Goal: Task Accomplishment & Management: Complete application form

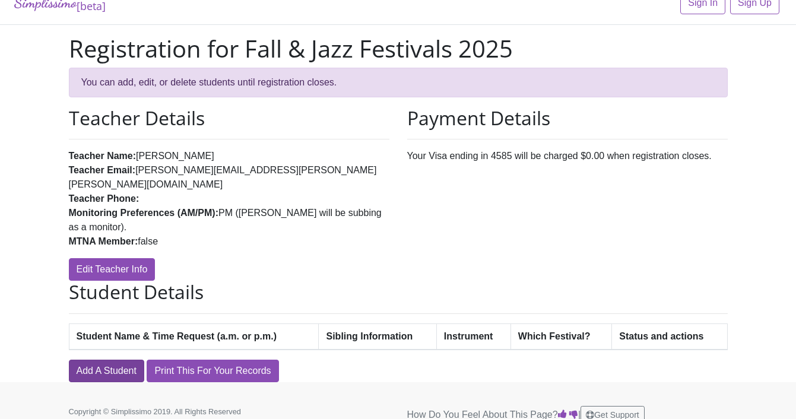
scroll to position [17, 0]
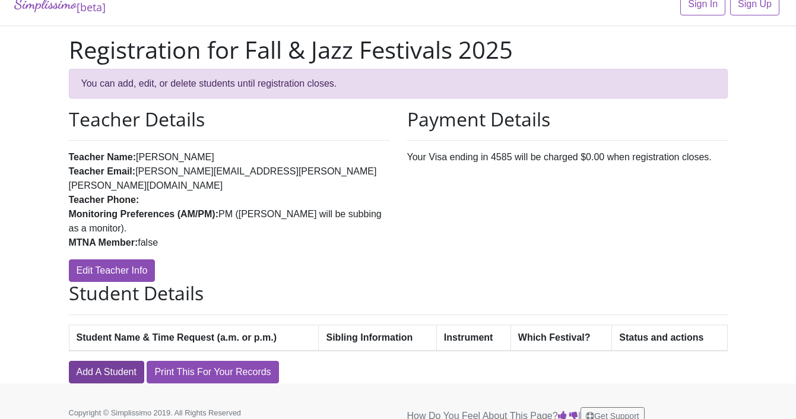
click at [121, 361] on link "Add A Student" at bounding box center [106, 372] width 75 height 23
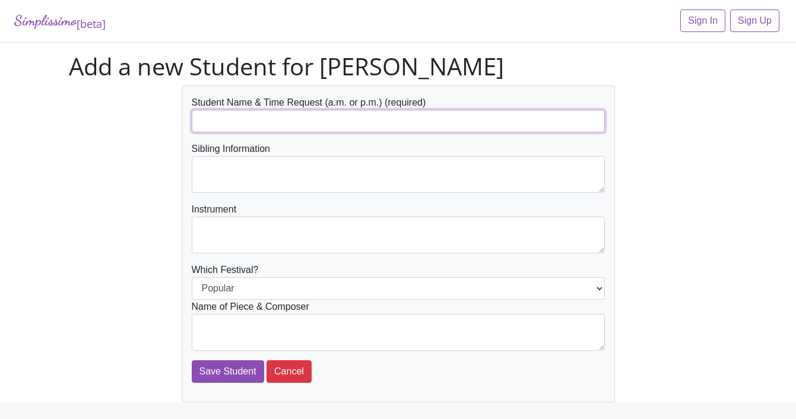
click at [396, 117] on input "text" at bounding box center [398, 121] width 413 height 23
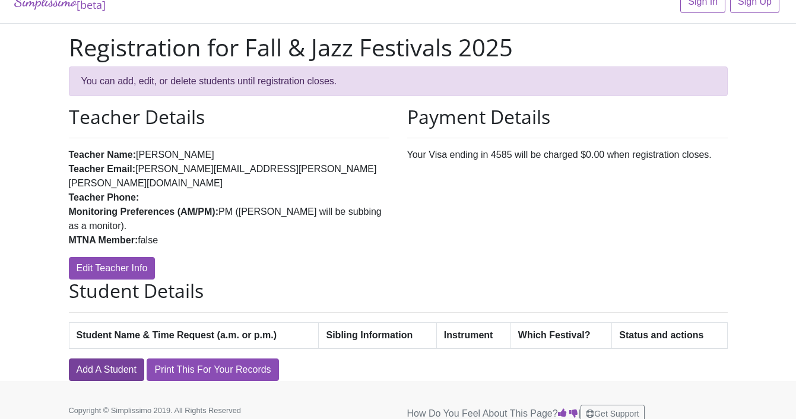
scroll to position [18, 0]
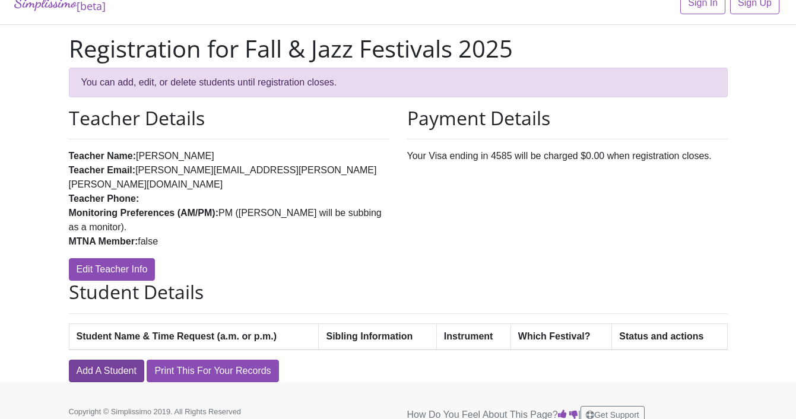
click at [115, 360] on link "Add A Student" at bounding box center [106, 371] width 75 height 23
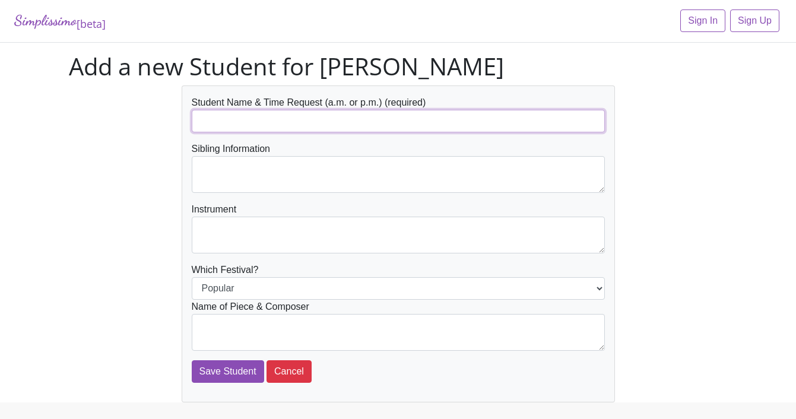
click at [279, 116] on input "text" at bounding box center [398, 121] width 413 height 23
type input "e"
type input "[PERSON_NAME]"
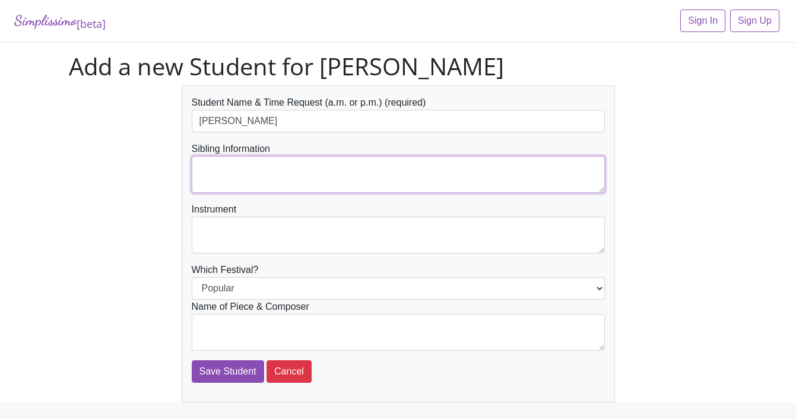
click at [321, 179] on textarea at bounding box center [398, 174] width 413 height 37
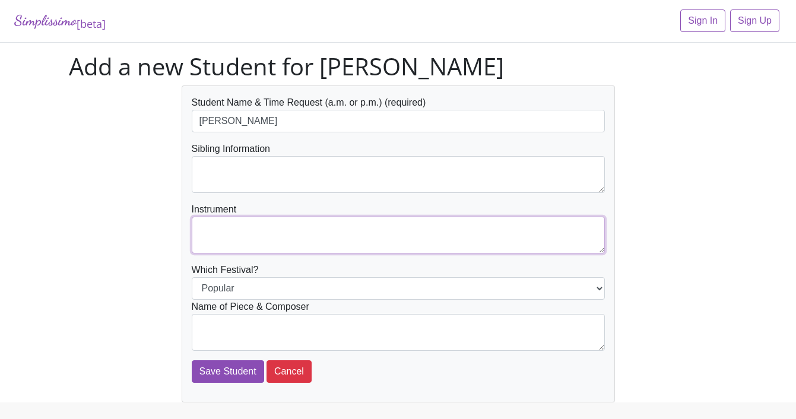
click at [323, 240] on textarea at bounding box center [398, 235] width 413 height 37
type textarea "Voice"
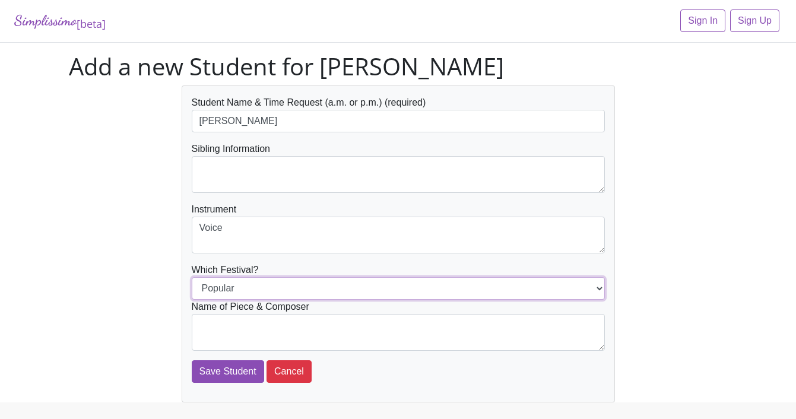
select select "Jazz"
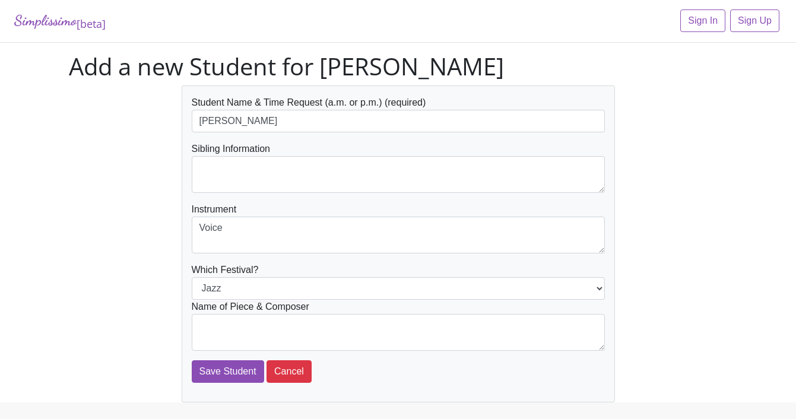
click at [152, 212] on div "Student Name & Time Request (a.m. or p.m.) (required) Ella Alley Sibling Inform…" at bounding box center [398, 243] width 676 height 317
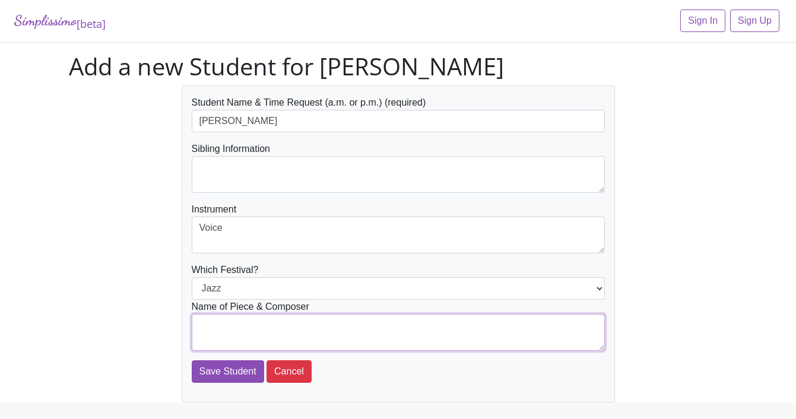
click at [364, 336] on textarea at bounding box center [398, 332] width 413 height 37
type textarea "Good Morning Baltimore - Marc Shaiman"
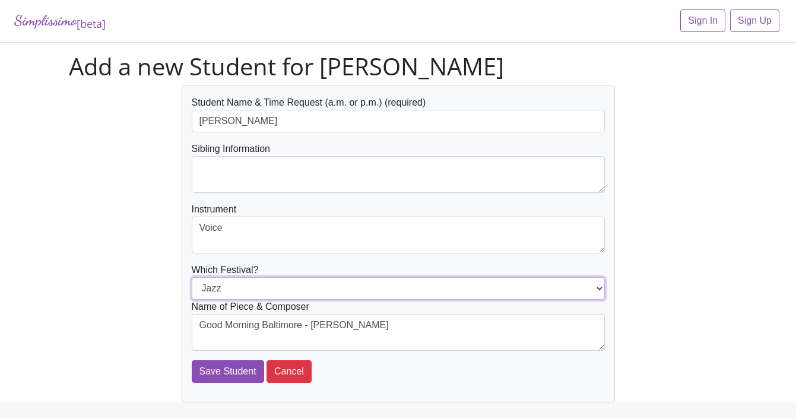
select select "Popular"
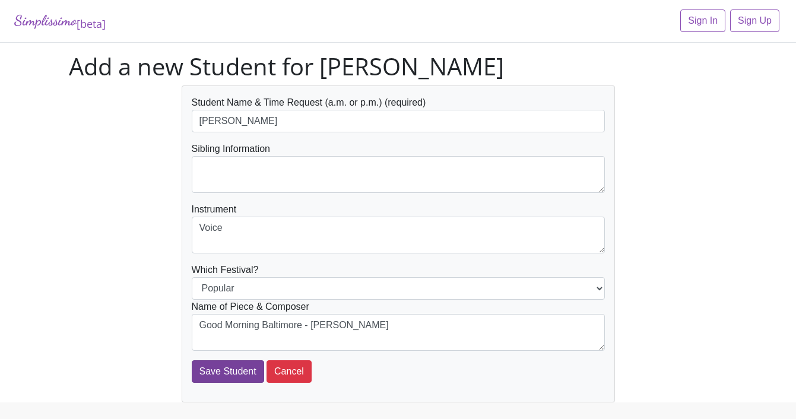
click at [241, 377] on input "Save Student" at bounding box center [228, 371] width 72 height 23
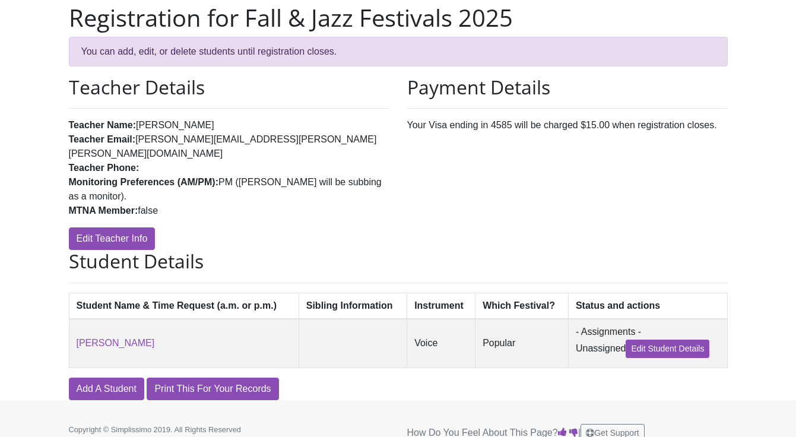
scroll to position [87, 0]
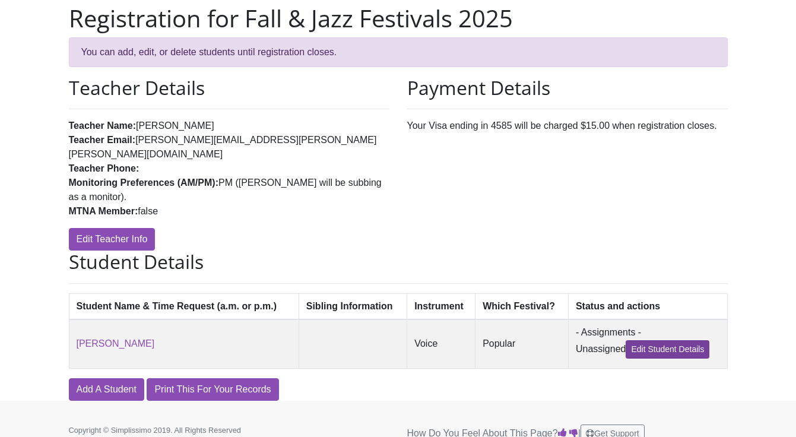
click at [643, 340] on link "Edit Student Details" at bounding box center [667, 349] width 84 height 18
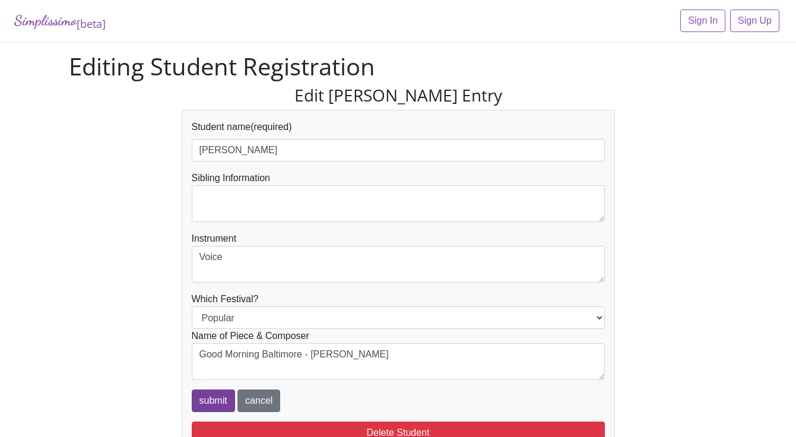
click at [216, 398] on input "submit" at bounding box center [213, 400] width 43 height 23
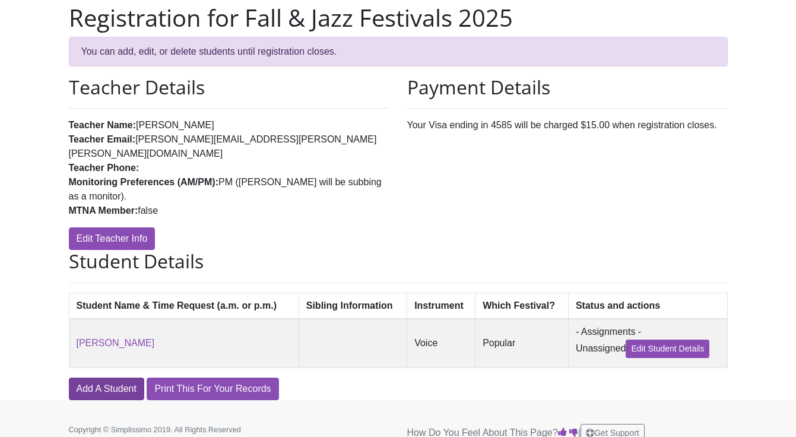
scroll to position [87, 0]
click at [93, 378] on link "Add A Student" at bounding box center [106, 389] width 75 height 23
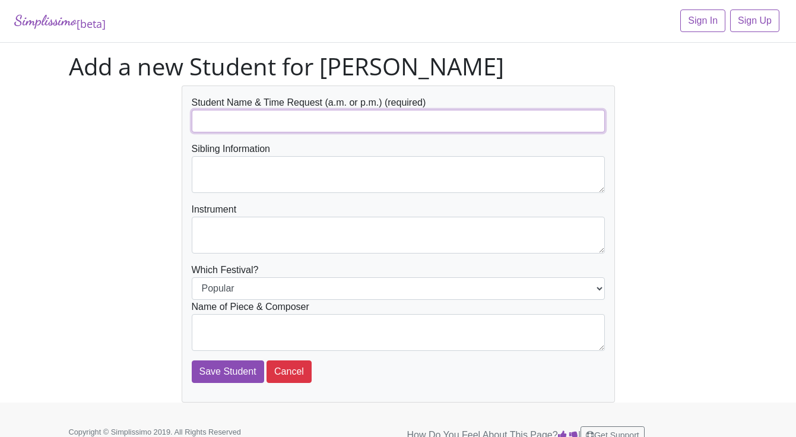
click at [297, 119] on input "text" at bounding box center [398, 121] width 413 height 23
type input "[PERSON_NAME]"
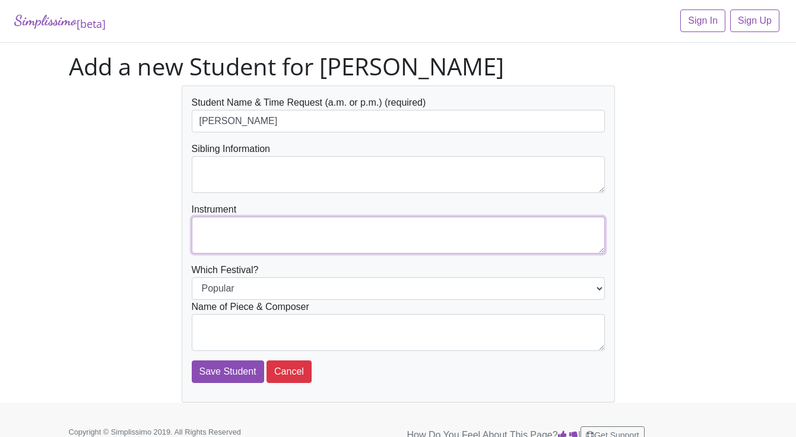
click at [336, 244] on textarea at bounding box center [398, 235] width 413 height 37
type textarea "Voice"
click at [347, 339] on textarea at bounding box center [398, 332] width 413 height 37
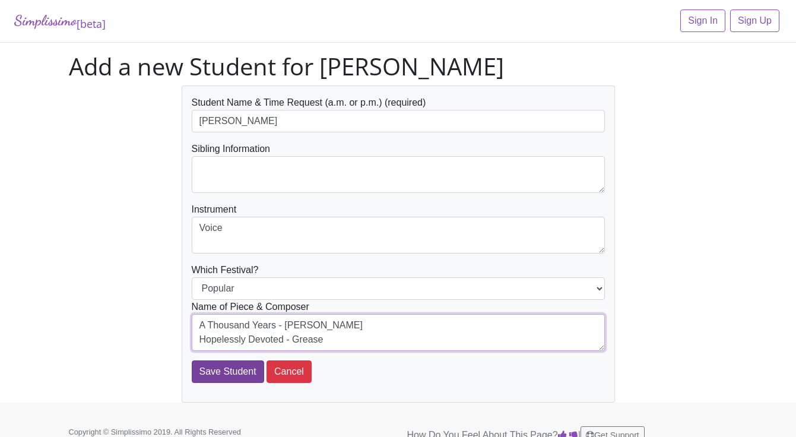
type textarea "A Thousand Years - Christina Perri Hopelessly Devoted - Grease"
click at [246, 369] on input "Save Student" at bounding box center [228, 371] width 72 height 23
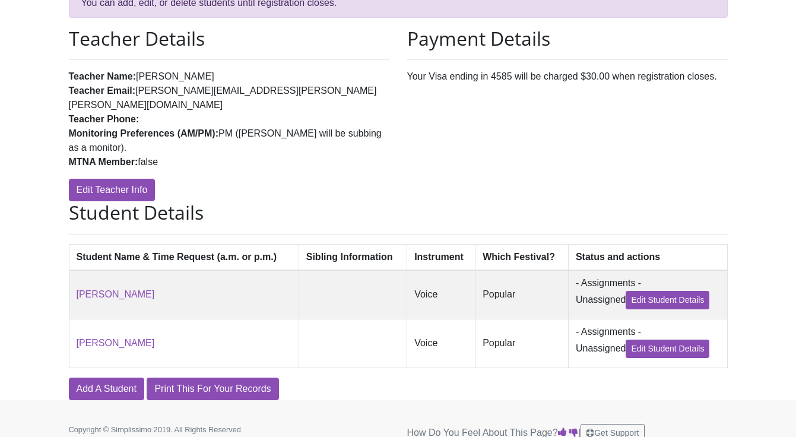
scroll to position [136, 0]
click at [82, 378] on link "Add A Student" at bounding box center [106, 389] width 75 height 23
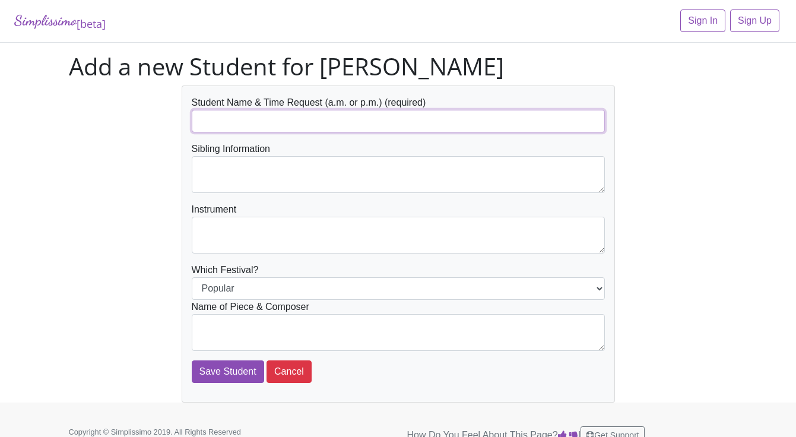
click at [270, 123] on input "text" at bounding box center [398, 121] width 413 height 23
type input "[PERSON_NAME]"
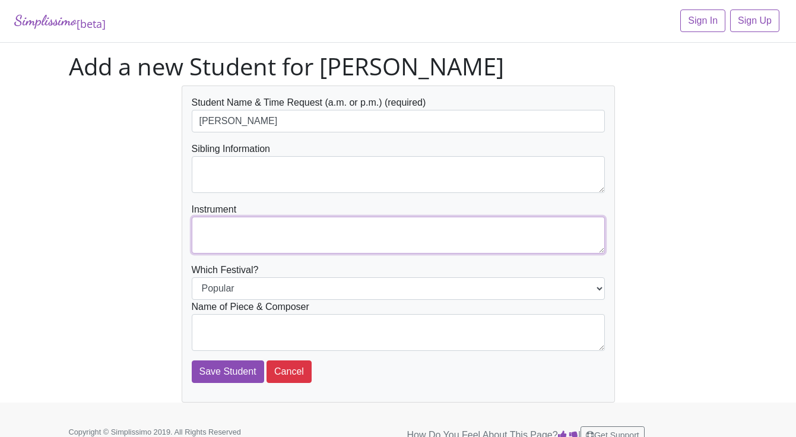
click at [313, 239] on textarea at bounding box center [398, 235] width 413 height 37
type textarea "Voice"
click at [318, 328] on textarea at bounding box center [398, 332] width 413 height 37
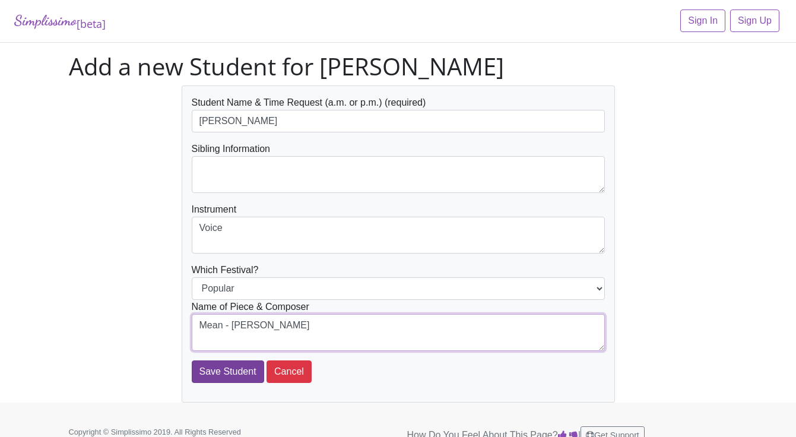
type textarea "Mean - [PERSON_NAME]"
click at [244, 366] on input "Save Student" at bounding box center [228, 371] width 72 height 23
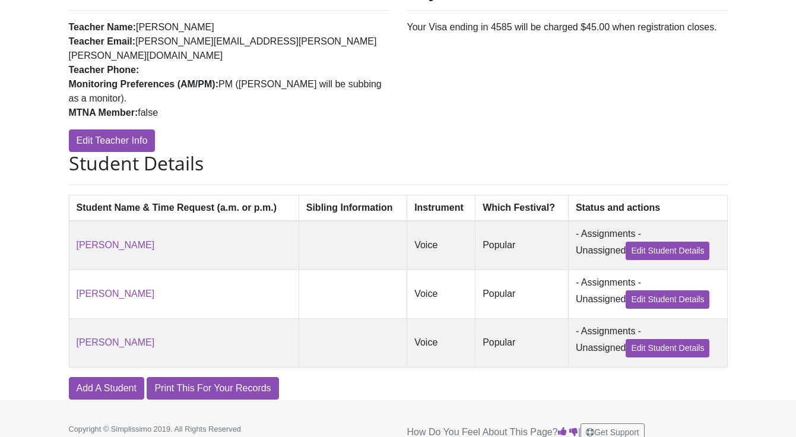
scroll to position [185, 0]
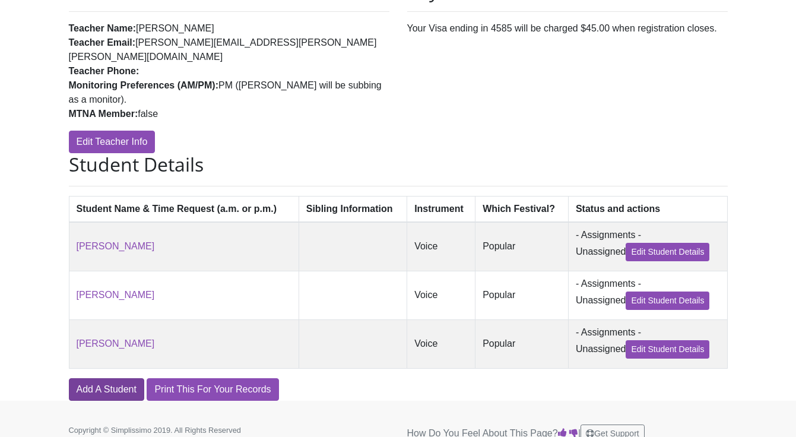
click at [120, 378] on link "Add A Student" at bounding box center [106, 389] width 75 height 23
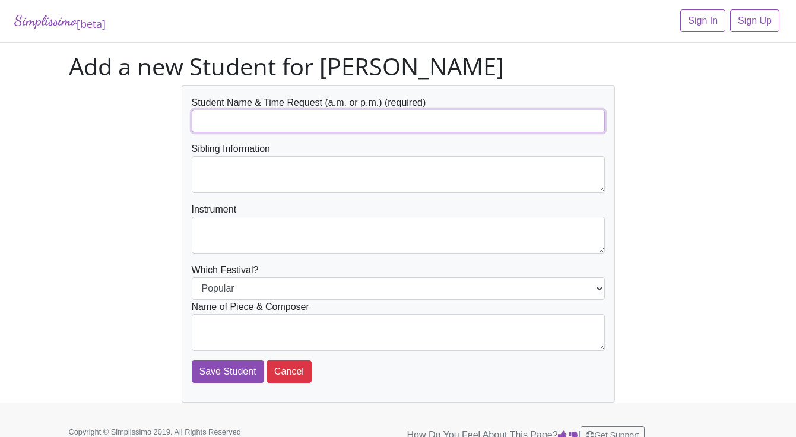
click at [224, 120] on input "text" at bounding box center [398, 121] width 413 height 23
type input "[PERSON_NAME]"
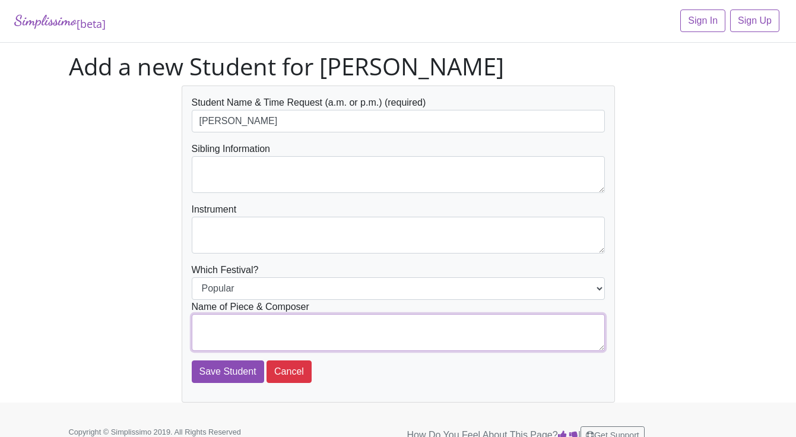
click at [289, 329] on textarea at bounding box center [398, 332] width 413 height 37
type textarea "Over then Rainbow - Wizard"
drag, startPoint x: 289, startPoint y: 329, endPoint x: 296, endPoint y: 247, distance: 82.2
click at [296, 247] on textarea at bounding box center [398, 235] width 413 height 37
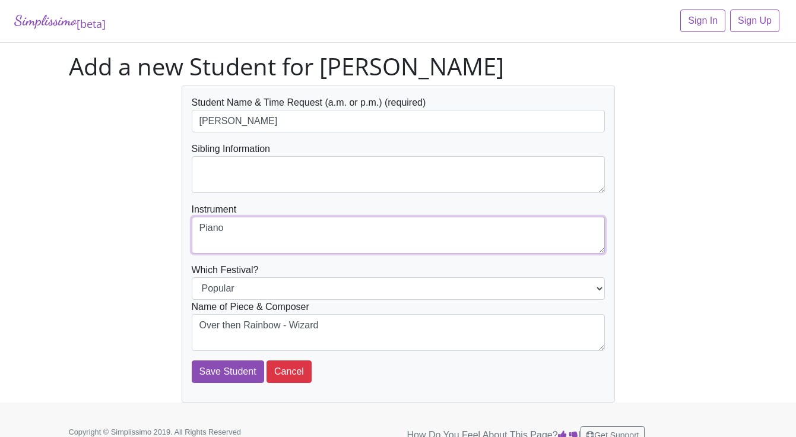
type textarea "Piano"
click at [355, 329] on textarea "Over then Rainbow - Wizard" at bounding box center [398, 332] width 413 height 37
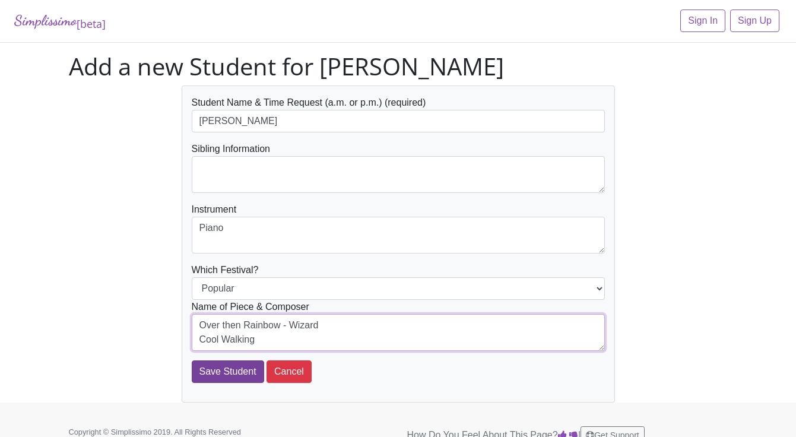
type textarea "Over then Rainbow - Wizard Cool Walking"
click at [242, 376] on input "Save Student" at bounding box center [228, 371] width 72 height 23
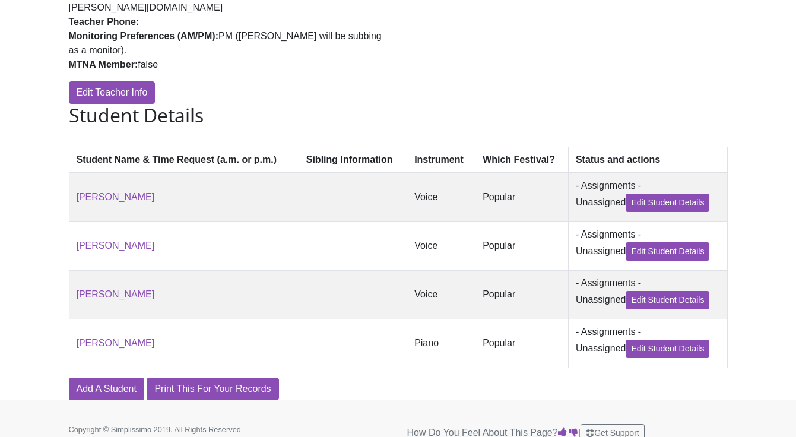
scroll to position [233, 0]
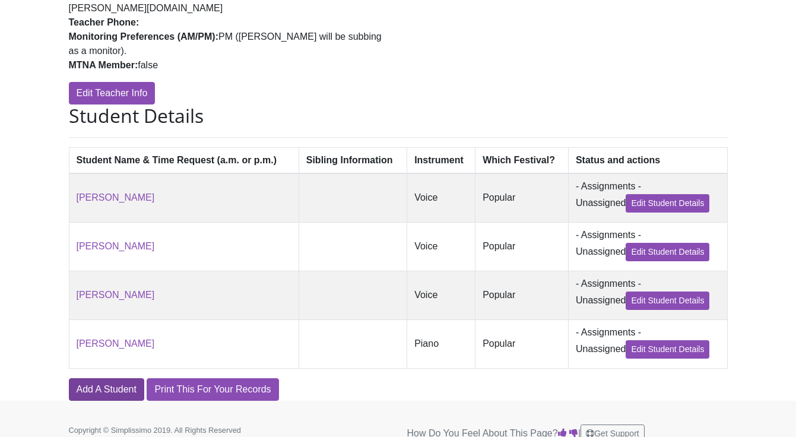
click at [122, 381] on link "Add A Student" at bounding box center [106, 389] width 75 height 23
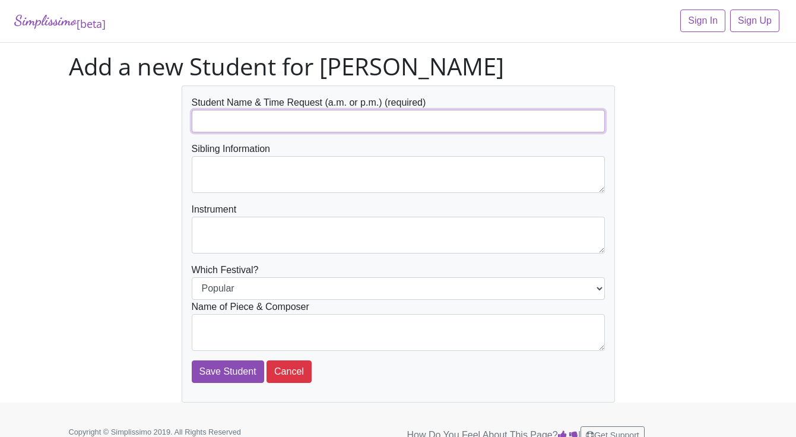
click at [334, 119] on input "text" at bounding box center [398, 121] width 413 height 23
type input "[PERSON_NAME]"
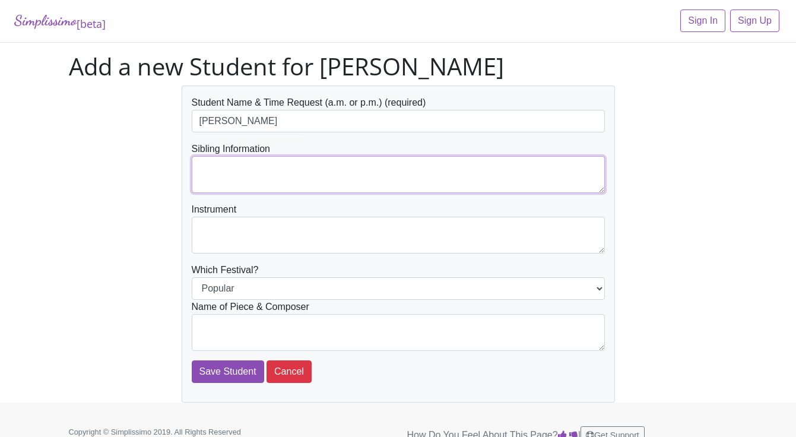
click at [330, 174] on textarea at bounding box center [398, 174] width 413 height 37
type textarea "[PERSON_NAME]"
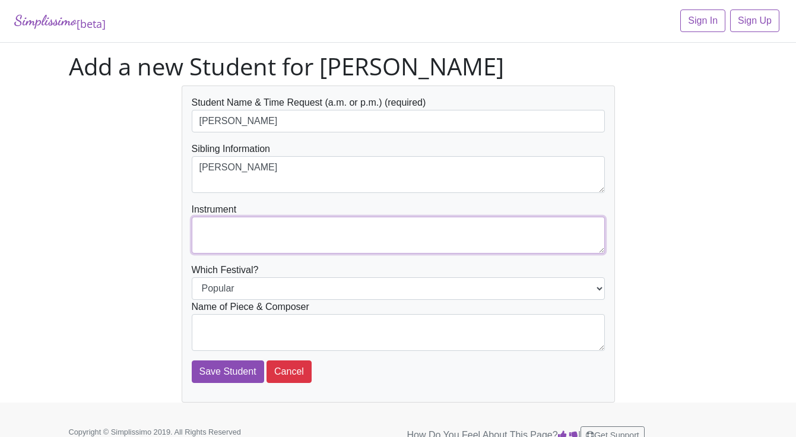
click at [304, 240] on textarea at bounding box center [398, 235] width 413 height 37
type textarea "Piano"
click at [326, 324] on textarea at bounding box center [398, 332] width 413 height 37
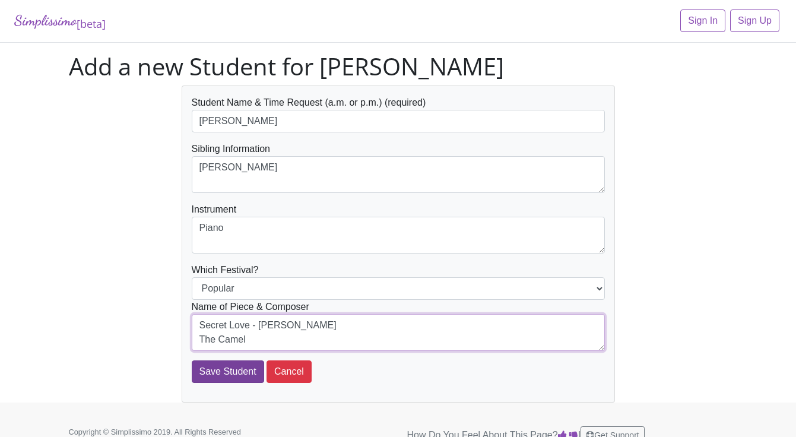
type textarea "Secret Love - [PERSON_NAME] The Camel"
click at [235, 373] on input "Save Student" at bounding box center [228, 371] width 72 height 23
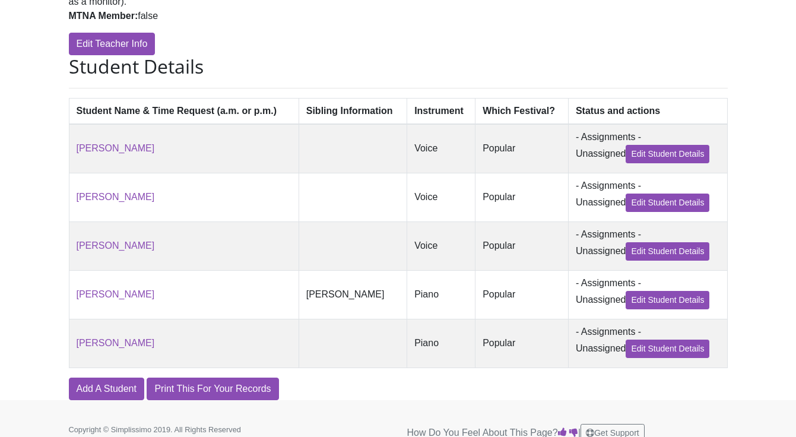
scroll to position [282, 0]
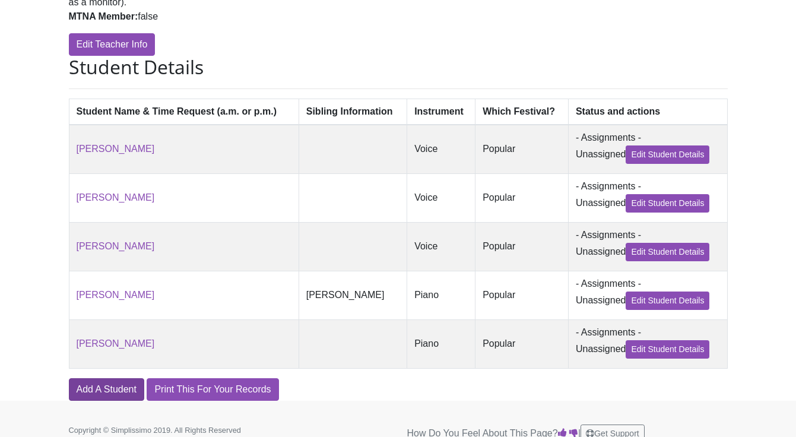
click at [128, 378] on link "Add A Student" at bounding box center [106, 389] width 75 height 23
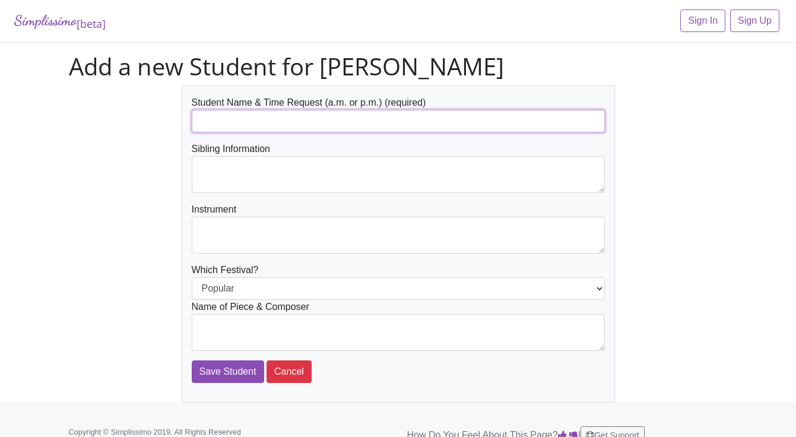
click at [240, 119] on input "text" at bounding box center [398, 121] width 413 height 23
type input "[PERSON_NAME]"
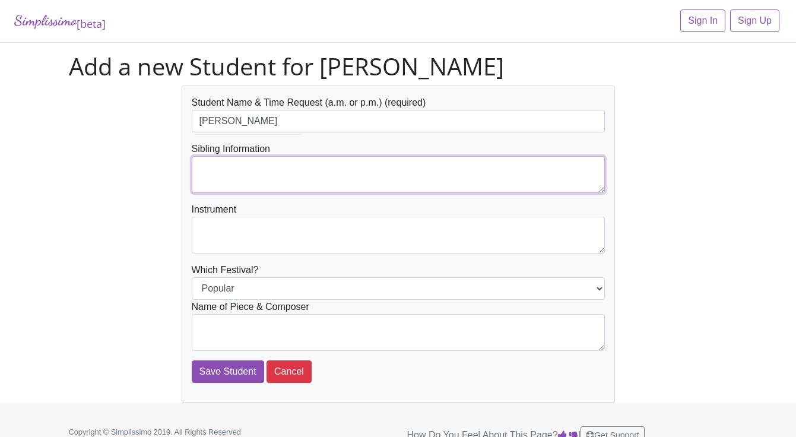
click at [421, 181] on textarea at bounding box center [398, 174] width 413 height 37
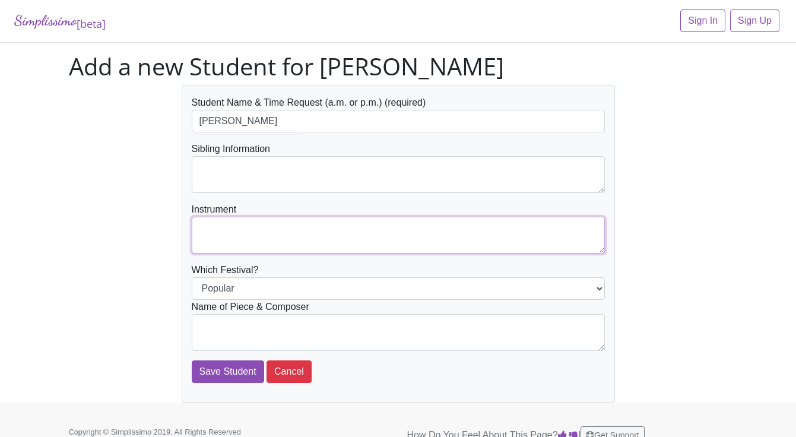
click at [381, 234] on textarea at bounding box center [398, 235] width 413 height 37
type textarea "Voice"
click at [307, 327] on textarea at bounding box center [398, 332] width 413 height 37
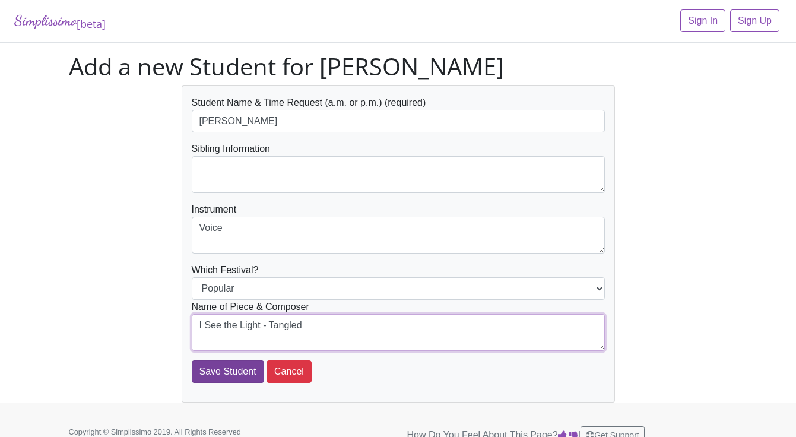
type textarea "I See the Light - Tangled"
click at [253, 377] on input "Save Student" at bounding box center [228, 371] width 72 height 23
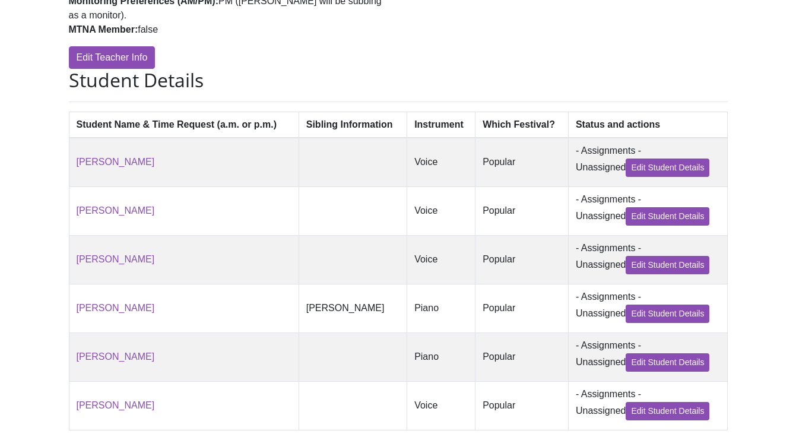
scroll to position [330, 0]
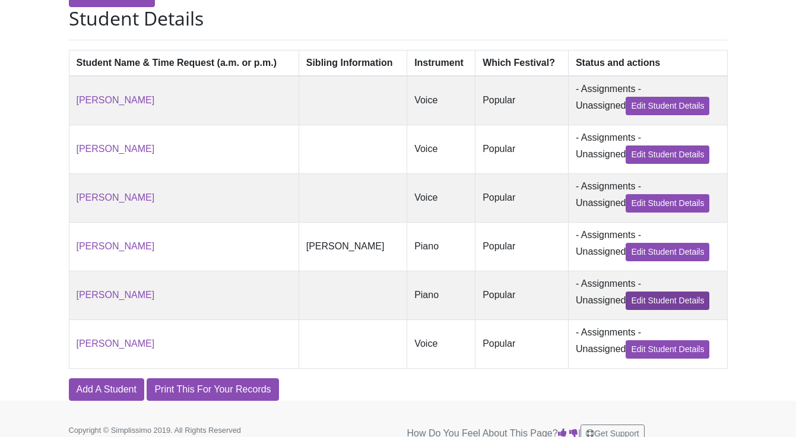
click at [648, 291] on link "Edit Student Details" at bounding box center [667, 300] width 84 height 18
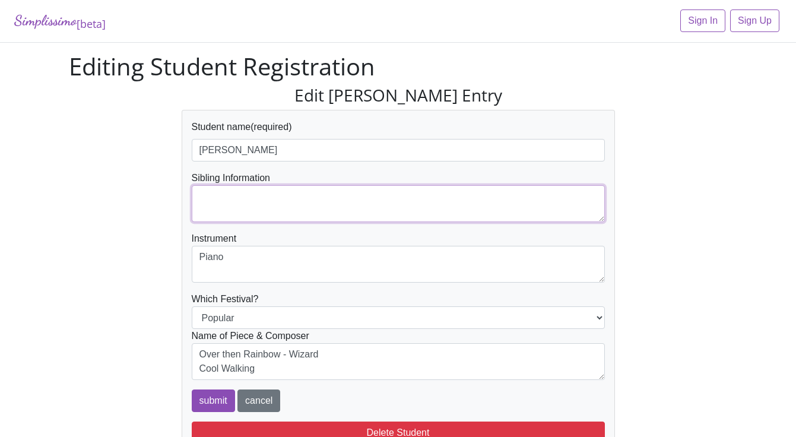
click at [364, 202] on textarea at bounding box center [398, 203] width 413 height 37
type textarea "P"
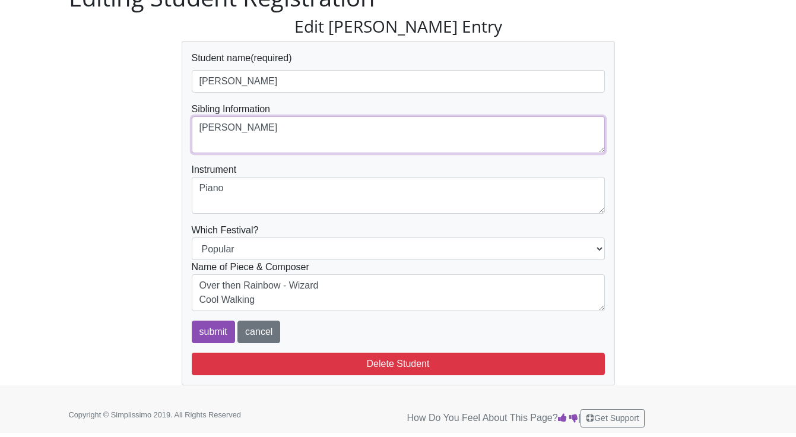
scroll to position [68, 0]
type textarea "[PERSON_NAME]"
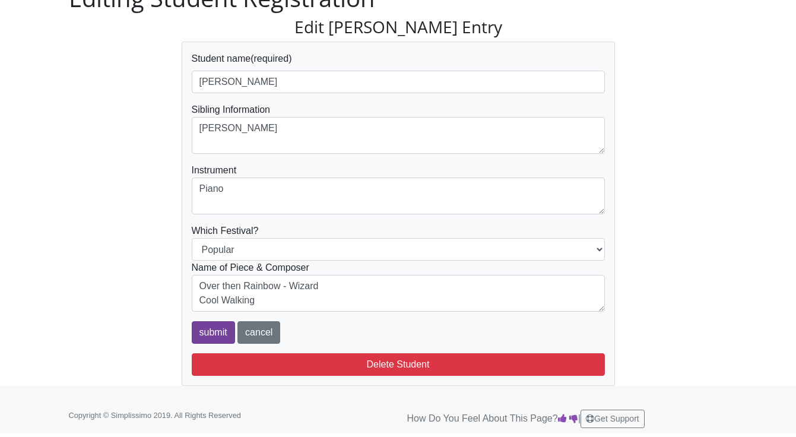
click at [225, 326] on input "submit" at bounding box center [213, 332] width 43 height 23
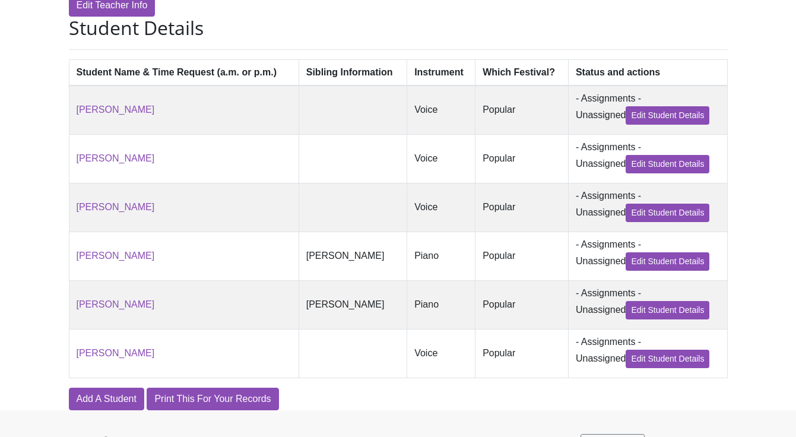
scroll to position [320, 0]
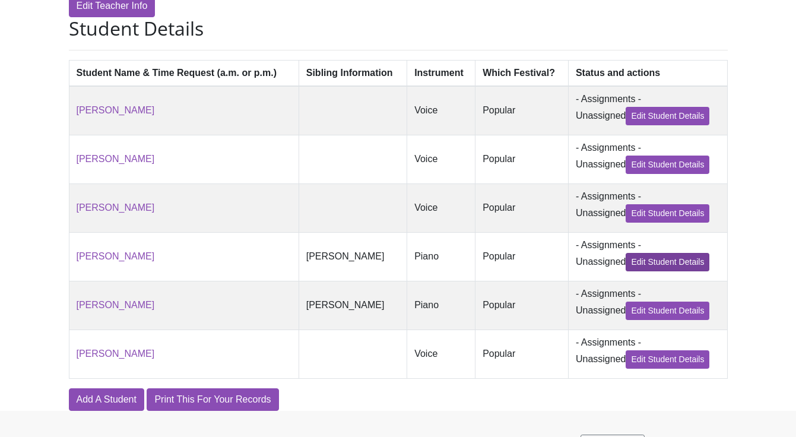
click at [670, 253] on link "Edit Student Details" at bounding box center [667, 262] width 84 height 18
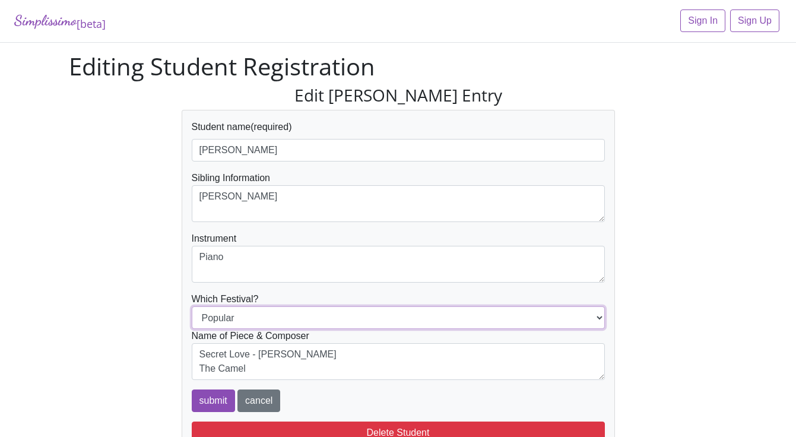
select select "Jazz"
click at [224, 400] on input "submit" at bounding box center [213, 400] width 43 height 23
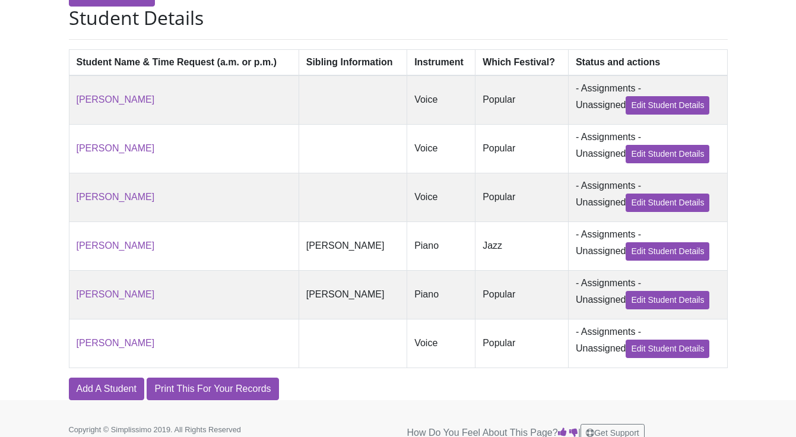
scroll to position [330, 0]
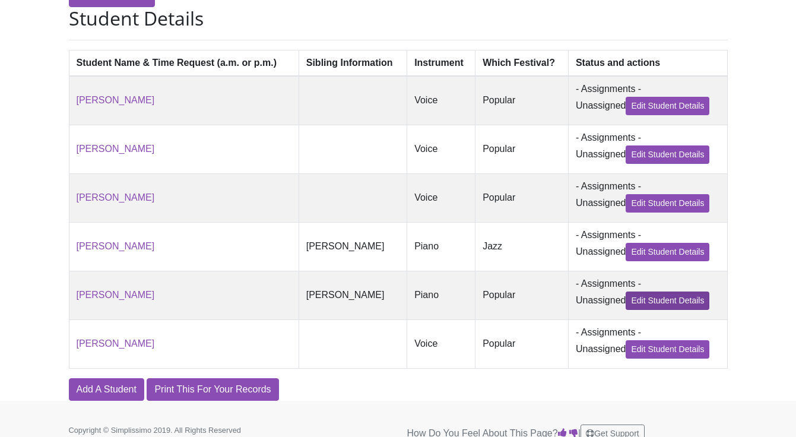
click at [691, 291] on link "Edit Student Details" at bounding box center [667, 300] width 84 height 18
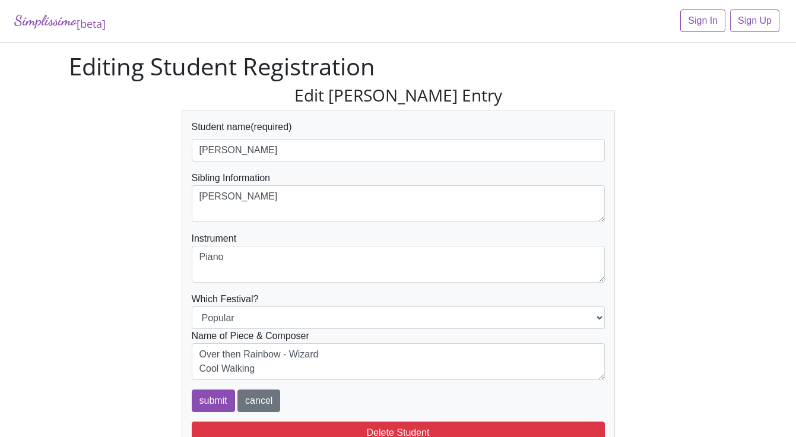
scroll to position [63, 0]
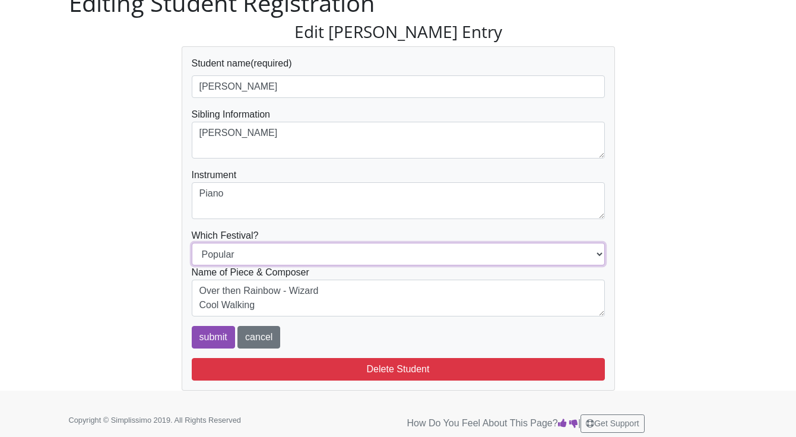
select select "Jazz"
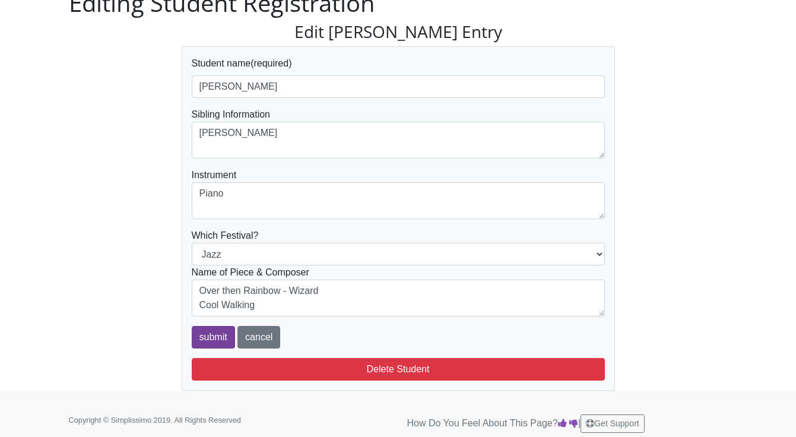
click at [224, 340] on input "submit" at bounding box center [213, 337] width 43 height 23
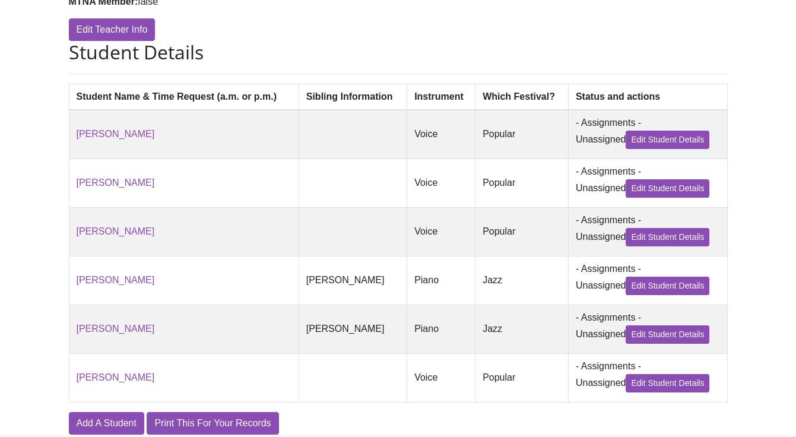
scroll to position [295, 0]
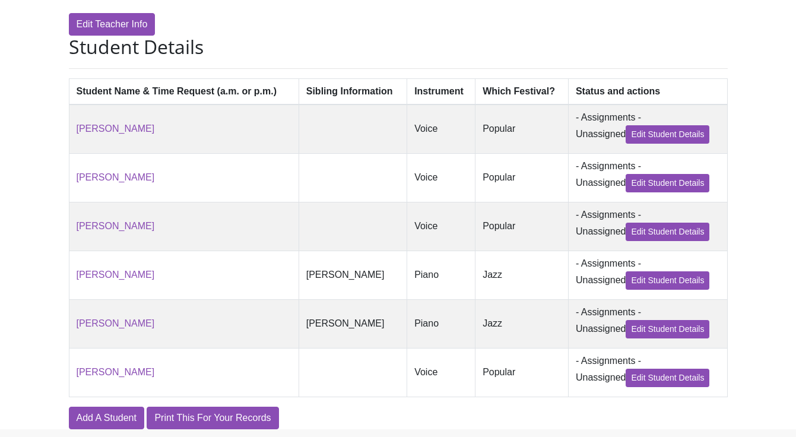
scroll to position [265, 0]
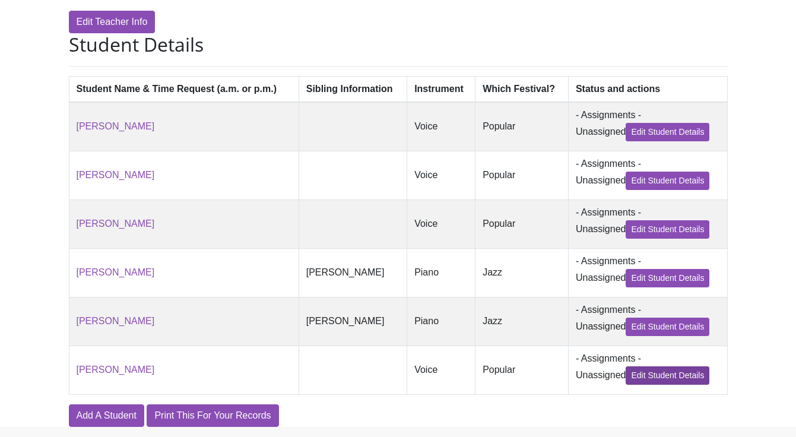
click at [672, 366] on link "Edit Student Details" at bounding box center [667, 375] width 84 height 18
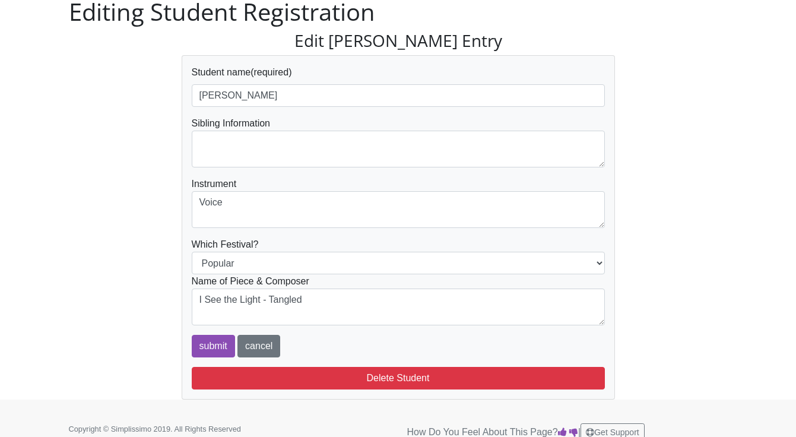
scroll to position [62, 0]
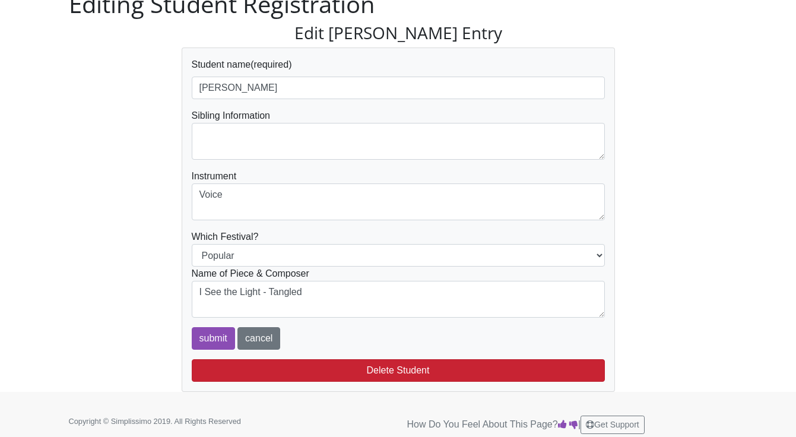
click at [510, 365] on button "Delete Student" at bounding box center [398, 370] width 413 height 23
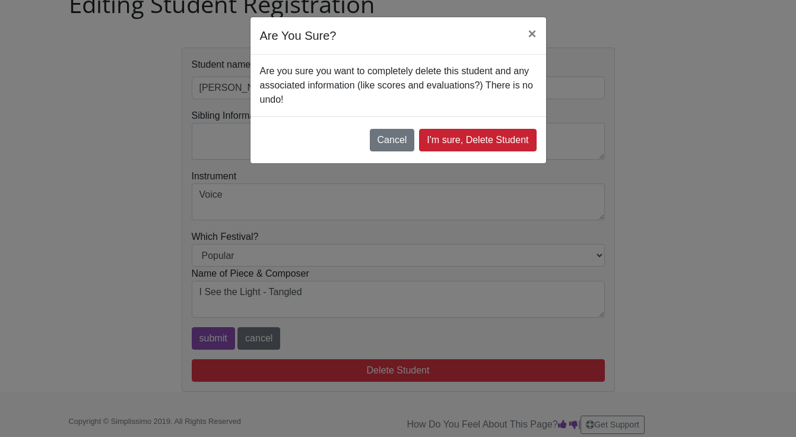
click at [493, 144] on link "I'm sure, Delete Student" at bounding box center [477, 140] width 117 height 23
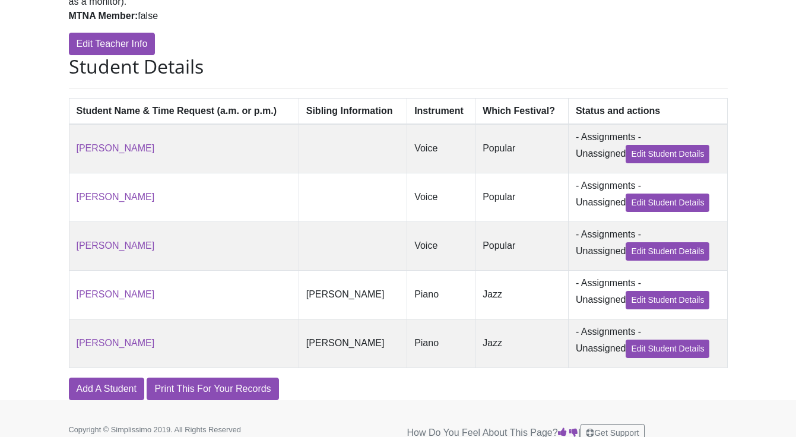
scroll to position [282, 0]
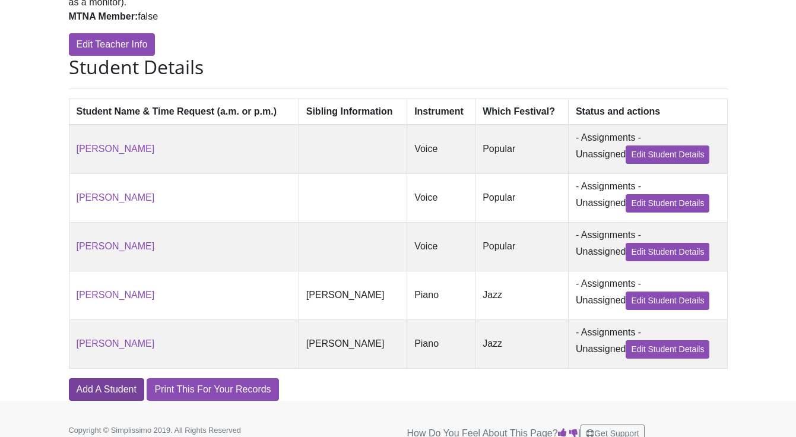
click at [136, 378] on link "Add A Student" at bounding box center [106, 389] width 75 height 23
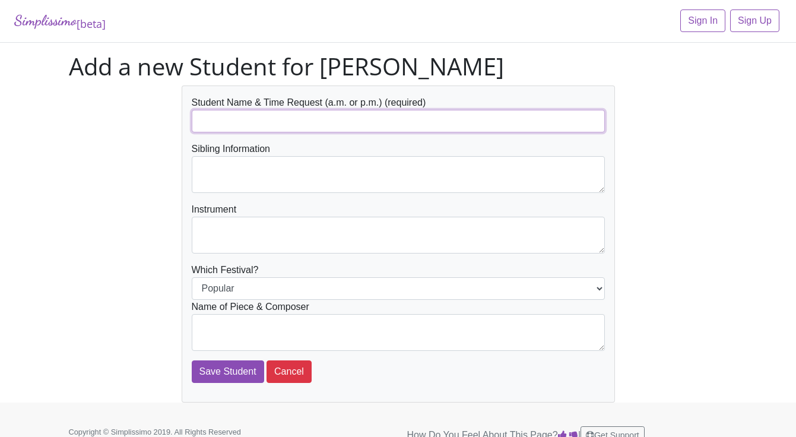
click at [308, 123] on input "text" at bounding box center [398, 121] width 413 height 23
type input "[PERSON_NAME]"
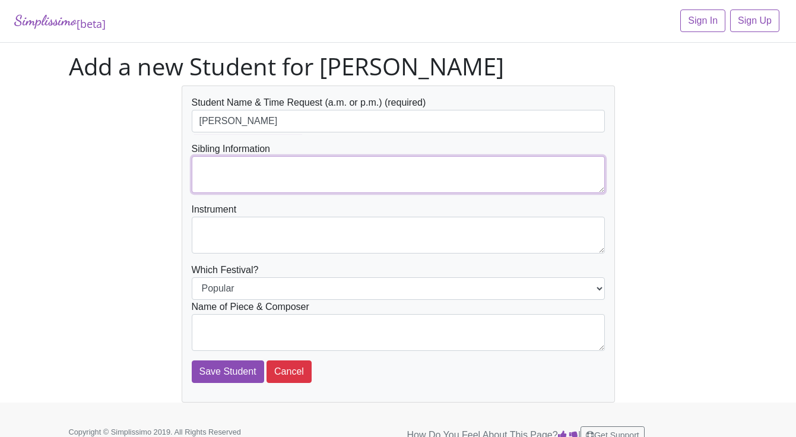
click at [389, 175] on textarea at bounding box center [398, 174] width 413 height 37
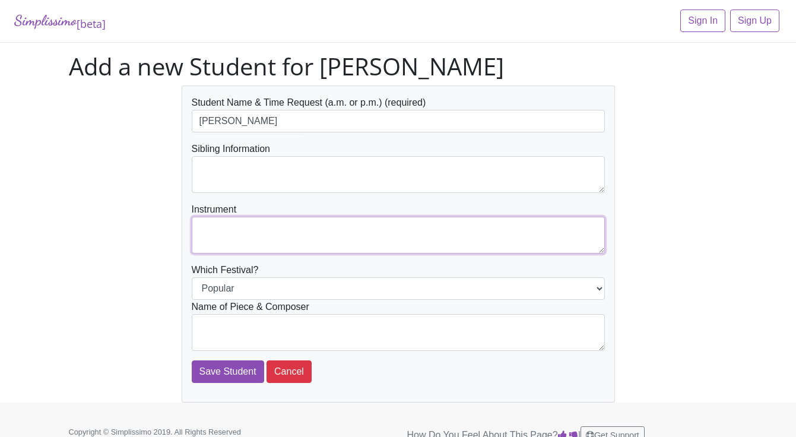
click at [393, 234] on textarea at bounding box center [398, 235] width 413 height 37
type textarea "Voice"
click at [332, 325] on textarea at bounding box center [398, 332] width 413 height 37
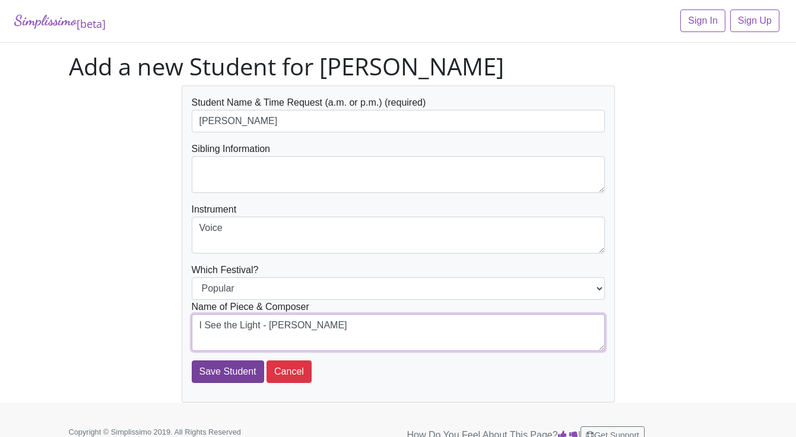
type textarea "I See the Light - Alan Menken"
click at [232, 365] on input "Save Student" at bounding box center [228, 371] width 72 height 23
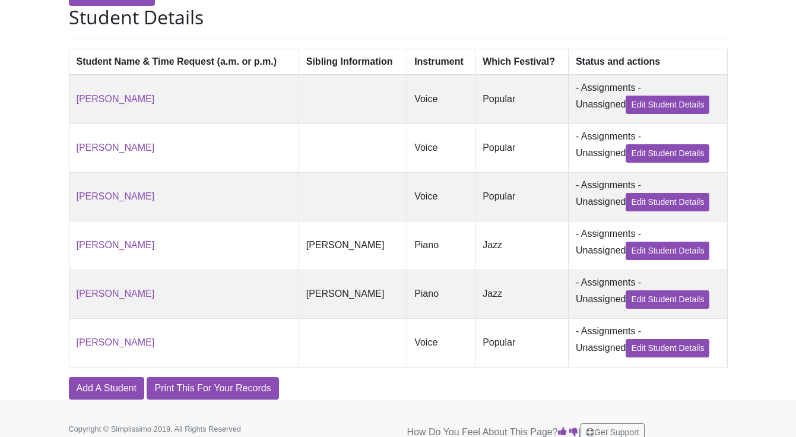
scroll to position [330, 0]
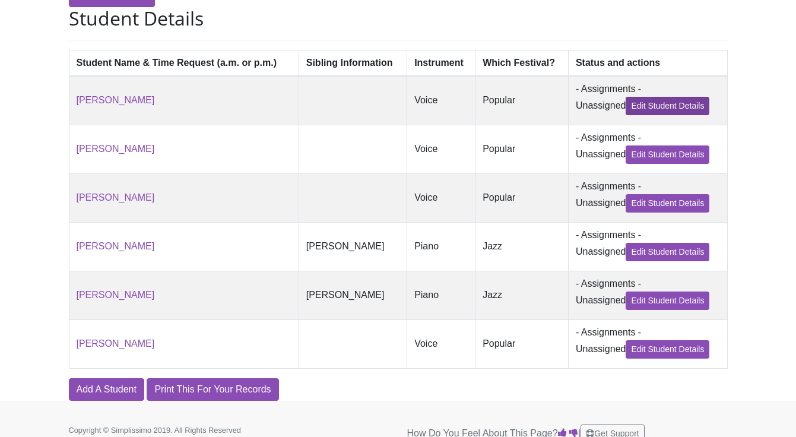
click at [679, 97] on link "Edit Student Details" at bounding box center [667, 106] width 84 height 18
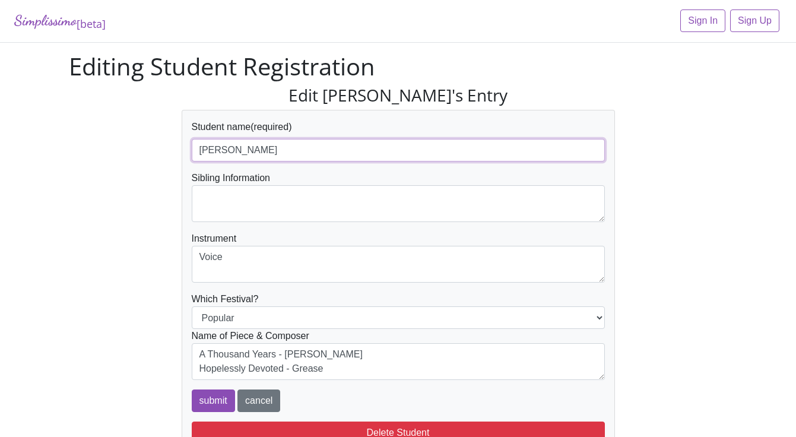
click at [202, 151] on input "[PERSON_NAME]" at bounding box center [398, 150] width 413 height 23
type input "PM [PERSON_NAME]"
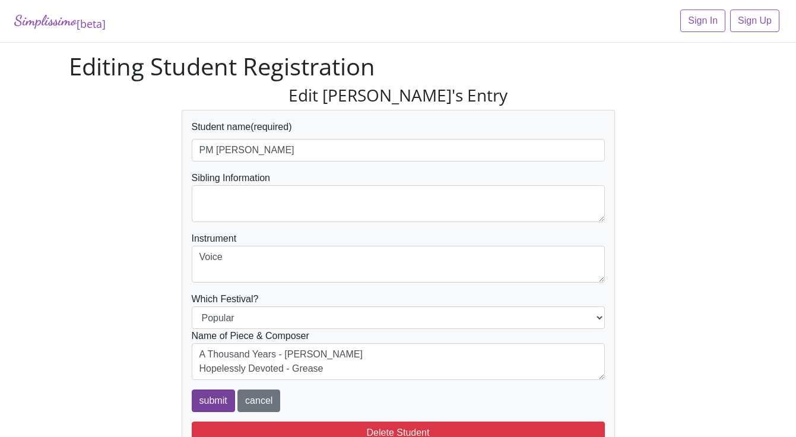
click at [211, 400] on input "submit" at bounding box center [213, 400] width 43 height 23
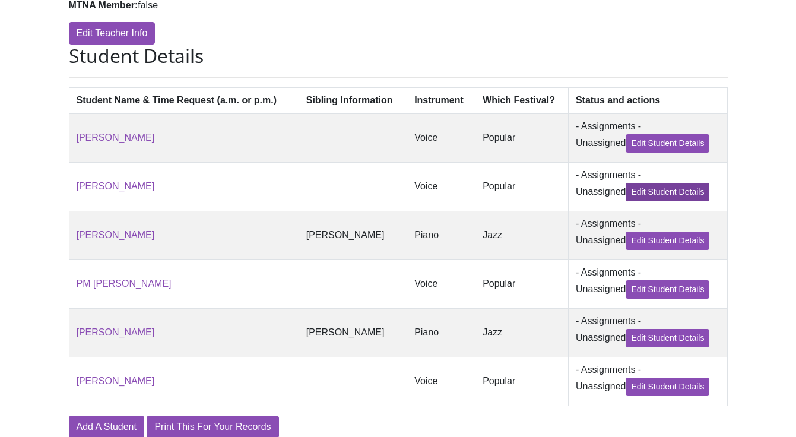
scroll to position [294, 0]
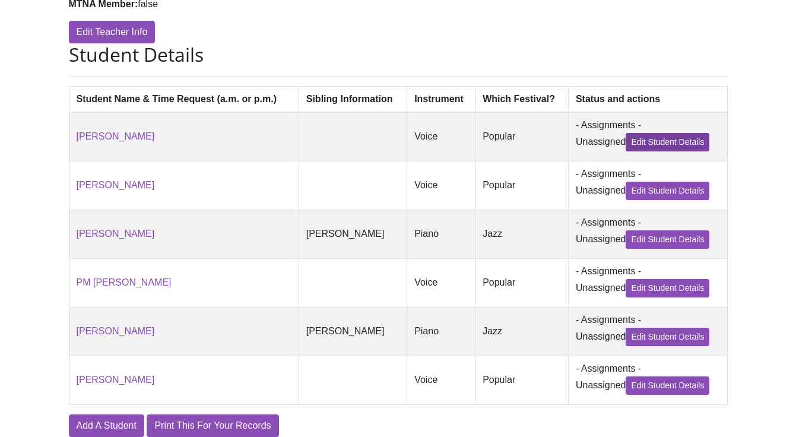
click at [684, 133] on link "Edit Student Details" at bounding box center [667, 142] width 84 height 18
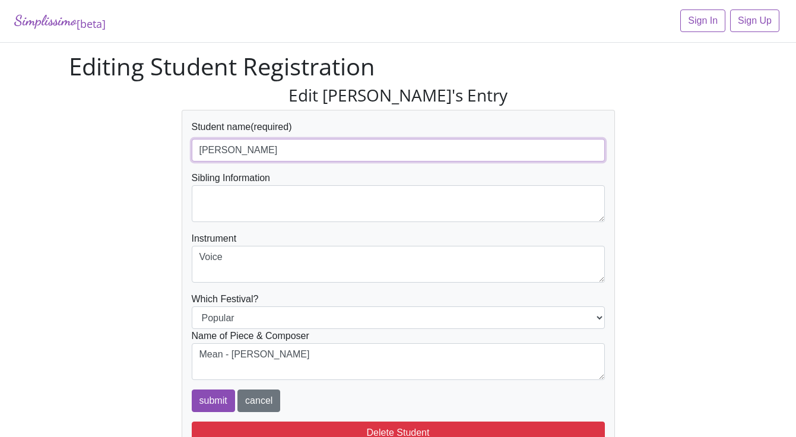
click at [198, 150] on input "[PERSON_NAME]" at bounding box center [398, 150] width 413 height 23
type input "AM [PERSON_NAME]"
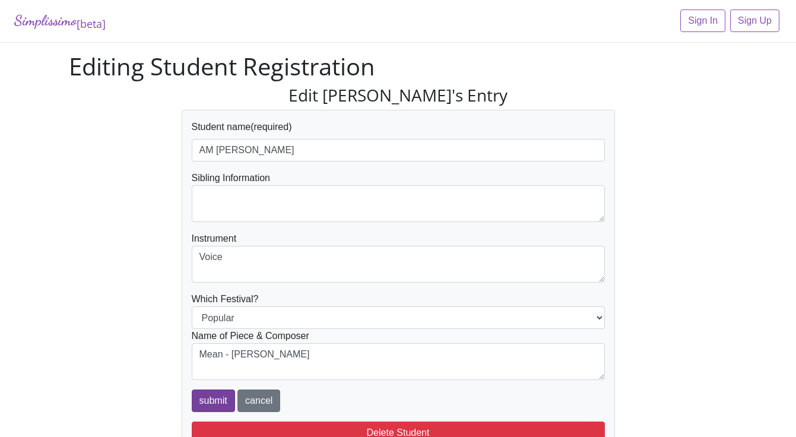
click at [209, 402] on input "submit" at bounding box center [213, 400] width 43 height 23
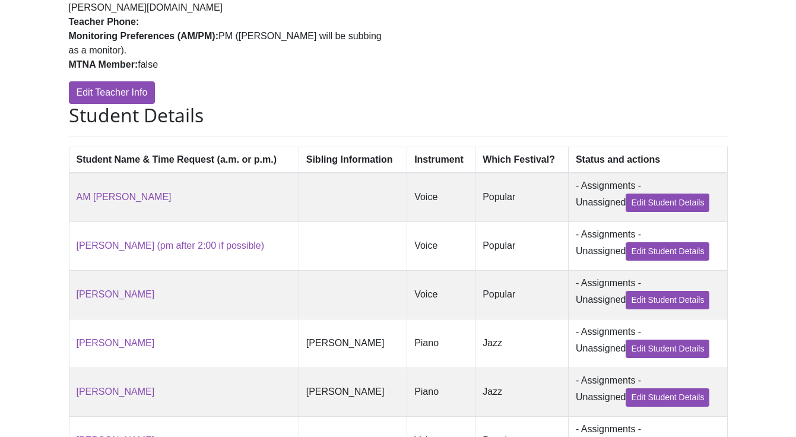
scroll to position [235, 0]
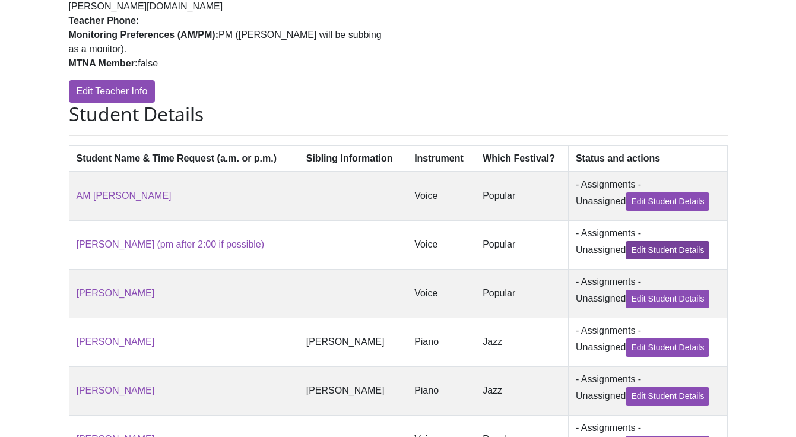
click at [659, 241] on link "Edit Student Details" at bounding box center [667, 250] width 84 height 18
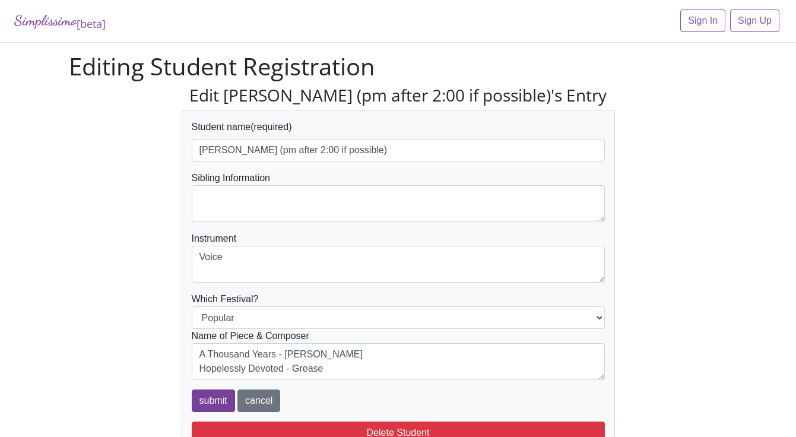
click at [224, 404] on input "submit" at bounding box center [213, 400] width 43 height 23
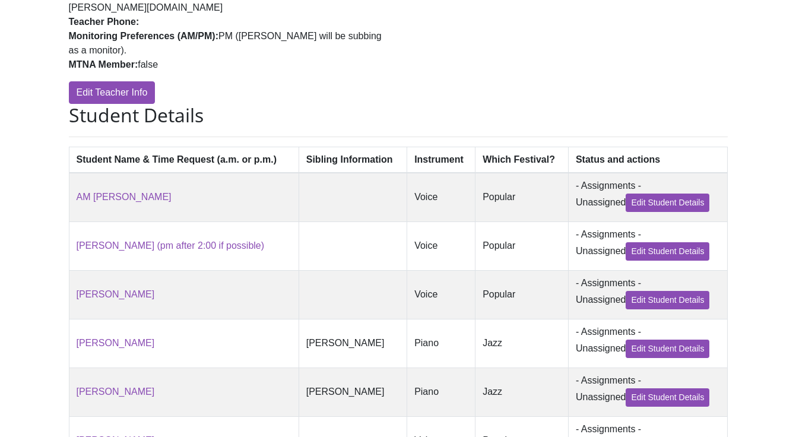
scroll to position [247, 0]
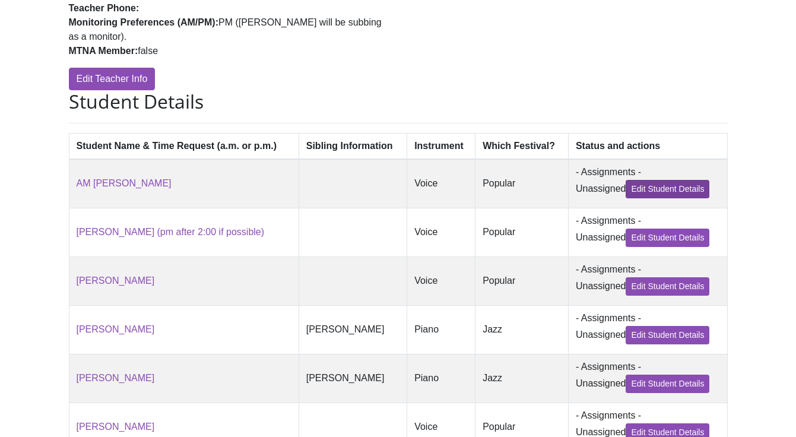
click at [666, 180] on link "Edit Student Details" at bounding box center [667, 189] width 84 height 18
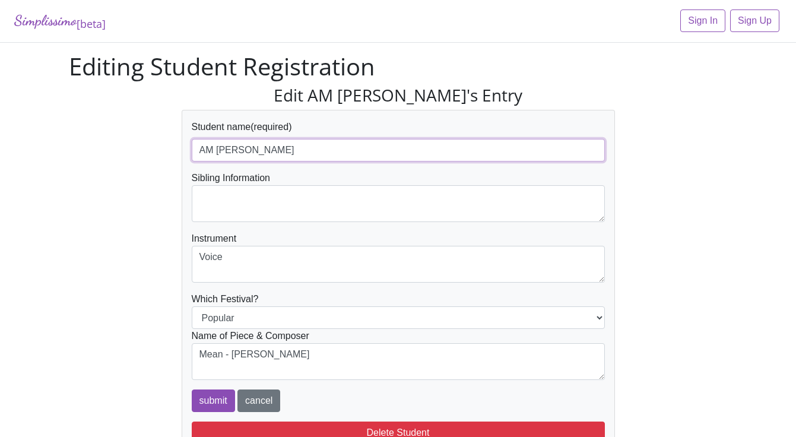
click at [216, 148] on input "AM [PERSON_NAME]" at bounding box center [398, 150] width 413 height 23
click at [314, 151] on input "[PERSON_NAME]" at bounding box center [398, 150] width 413 height 23
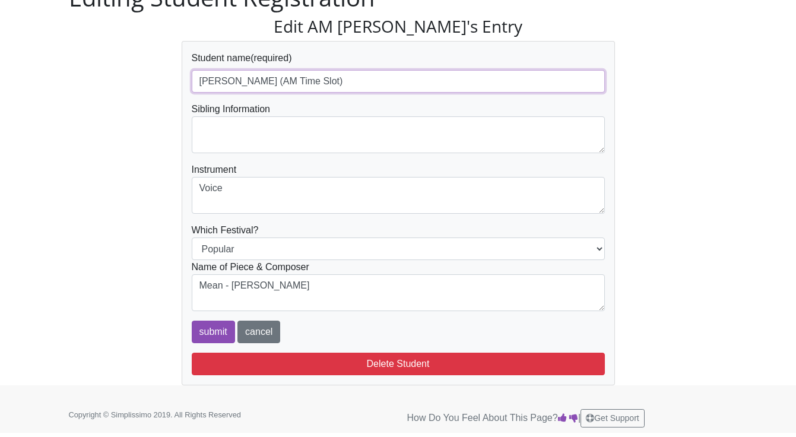
scroll to position [68, 0]
click at [265, 81] on input "[PERSON_NAME] (AM Time Slot)" at bounding box center [398, 82] width 413 height 23
click at [386, 88] on input "[PERSON_NAME] (8AM - 12PM Time Slot)" at bounding box center [398, 82] width 413 height 23
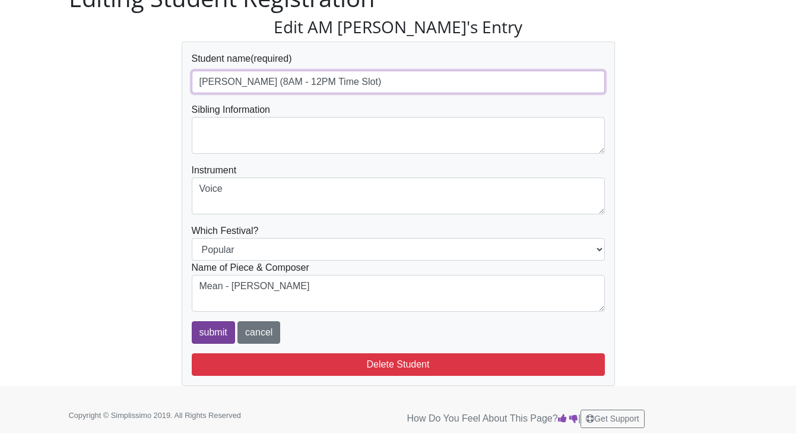
type input "[PERSON_NAME] (8AM - 12PM Time Slot)"
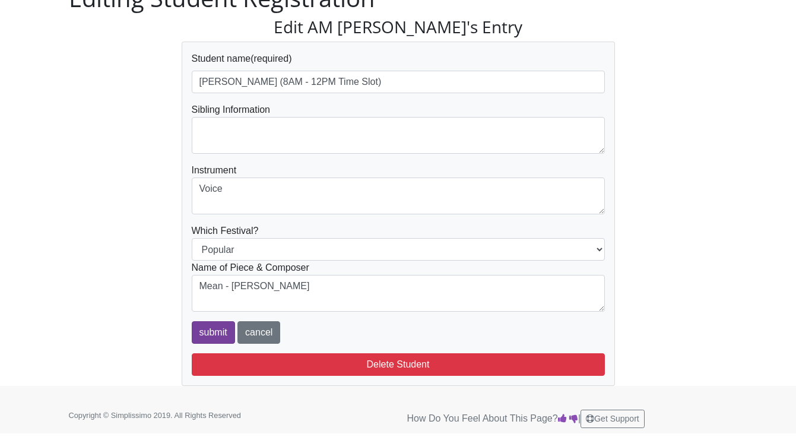
click at [228, 333] on input "submit" at bounding box center [213, 332] width 43 height 23
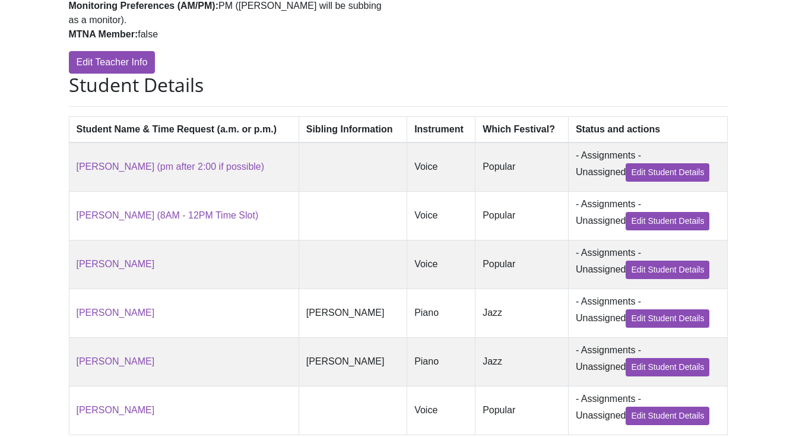
scroll to position [268, 0]
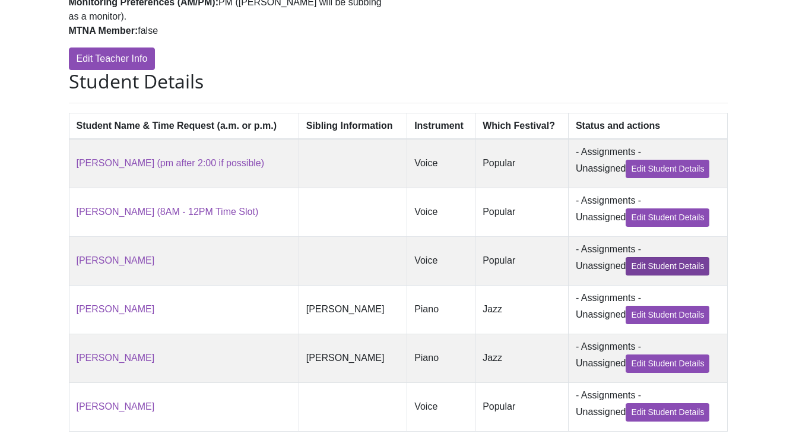
click at [643, 257] on link "Edit Student Details" at bounding box center [667, 266] width 84 height 18
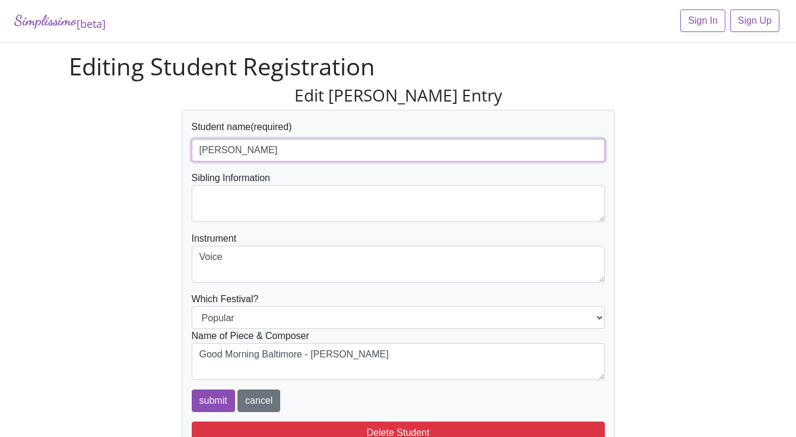
click at [328, 153] on input "[PERSON_NAME]" at bounding box center [398, 150] width 413 height 23
type input "Ella Alley (8AM - 12PM)"
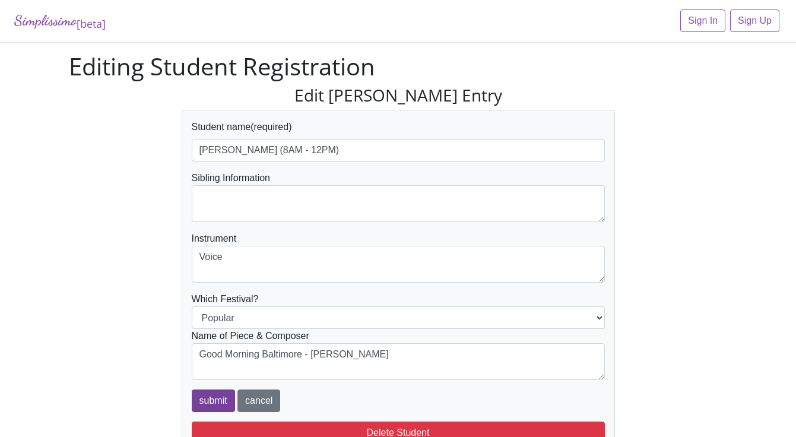
click at [214, 396] on input "submit" at bounding box center [213, 400] width 43 height 23
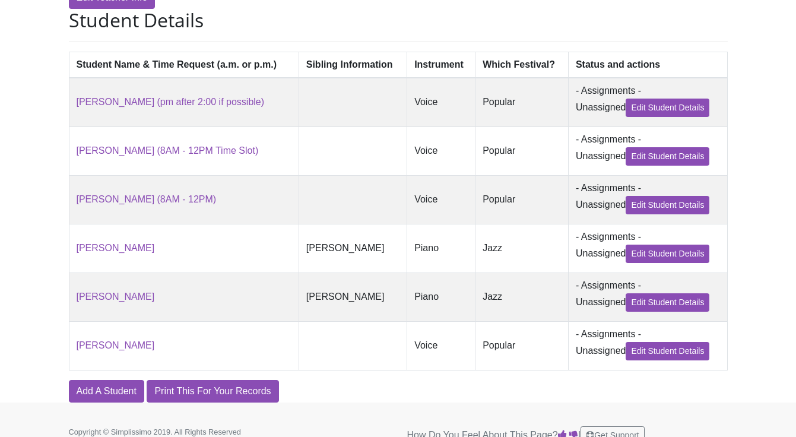
scroll to position [329, 0]
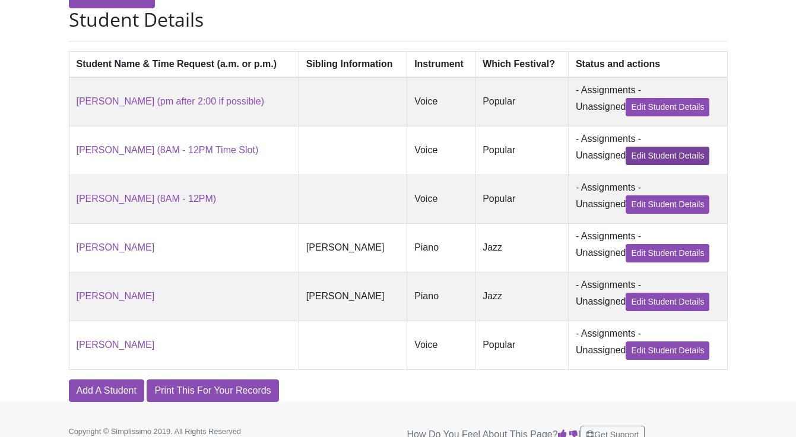
click at [656, 147] on link "Edit Student Details" at bounding box center [667, 156] width 84 height 18
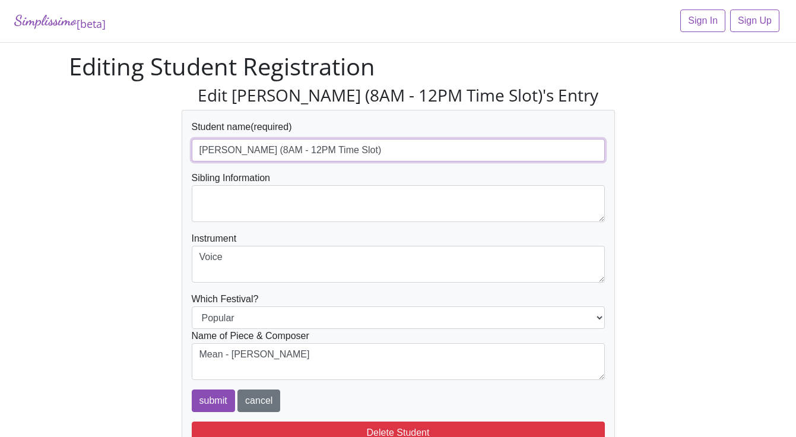
click at [358, 150] on input "[PERSON_NAME] (8AM - 12PM Time Slot)" at bounding box center [398, 150] width 413 height 23
type input "[PERSON_NAME] (8AM - 12PM)"
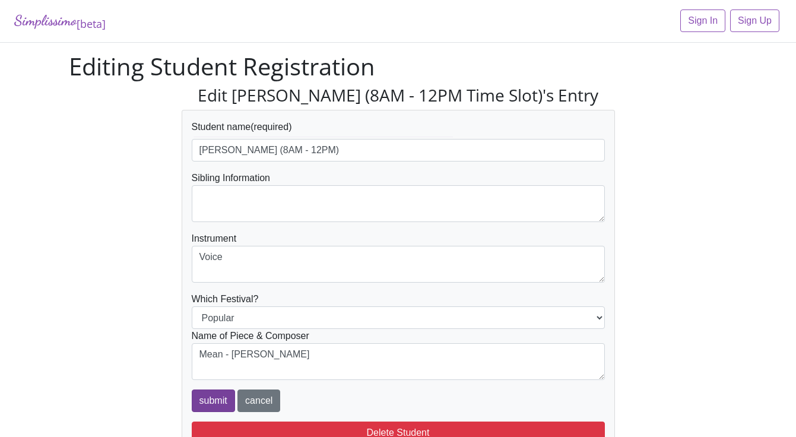
click at [220, 405] on input "submit" at bounding box center [213, 400] width 43 height 23
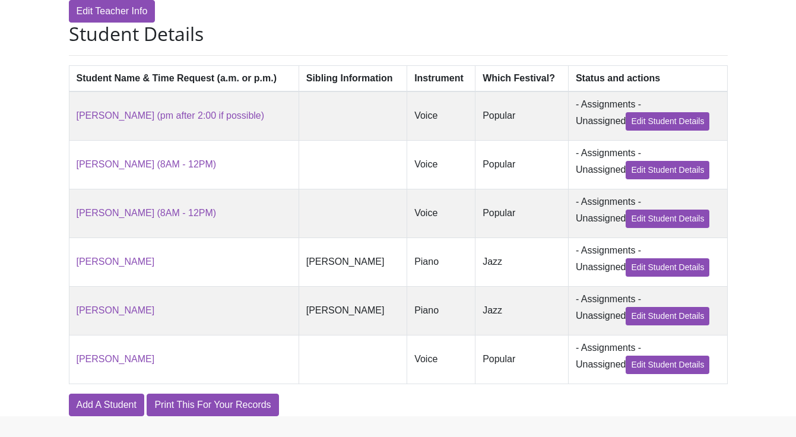
scroll to position [317, 0]
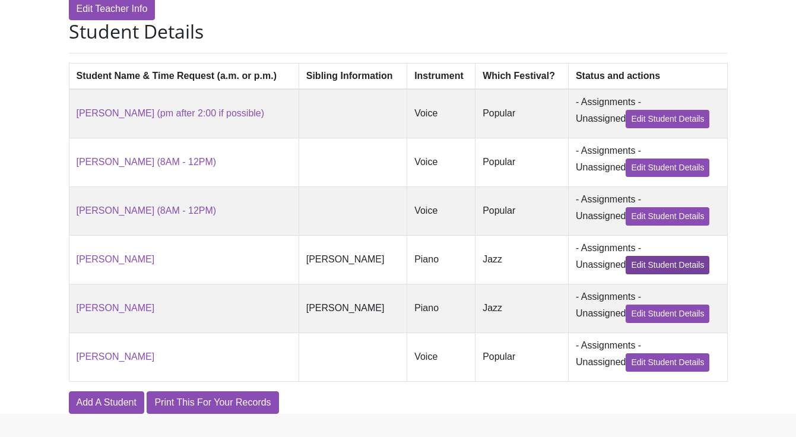
click at [676, 256] on link "Edit Student Details" at bounding box center [667, 265] width 84 height 18
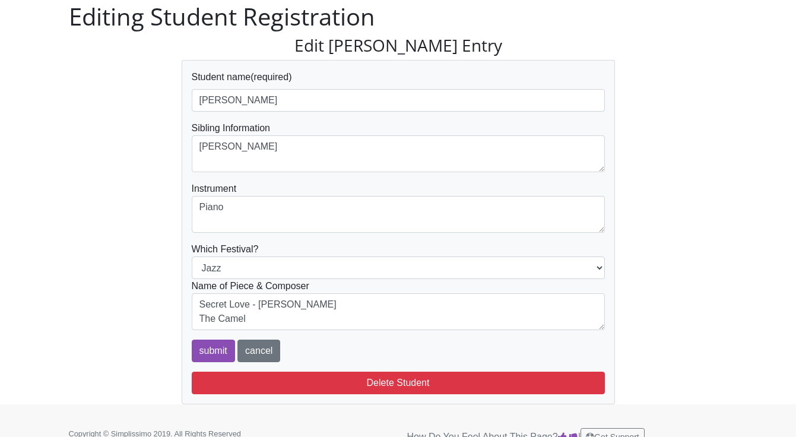
scroll to position [66, 0]
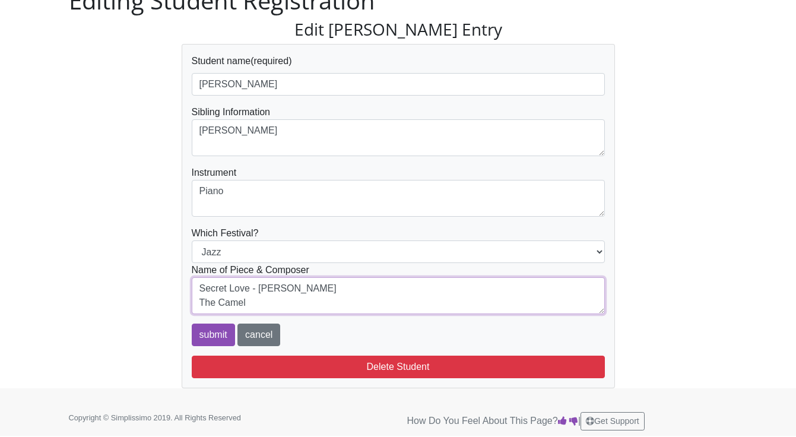
click at [285, 301] on textarea "Secret Love - [PERSON_NAME] The Camel" at bounding box center [398, 295] width 413 height 37
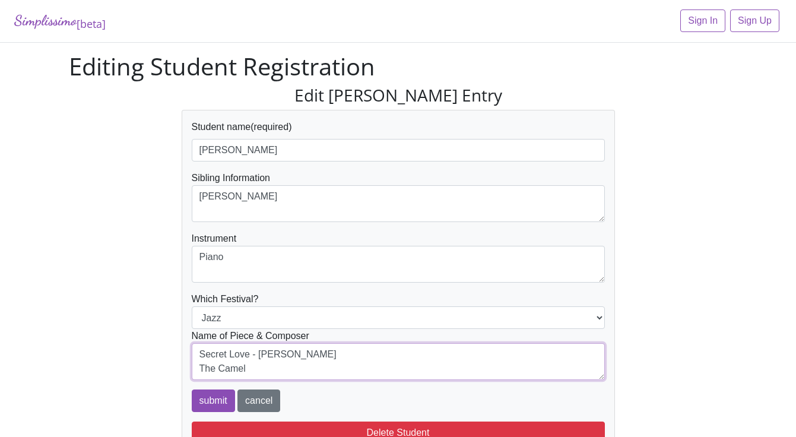
scroll to position [0, 0]
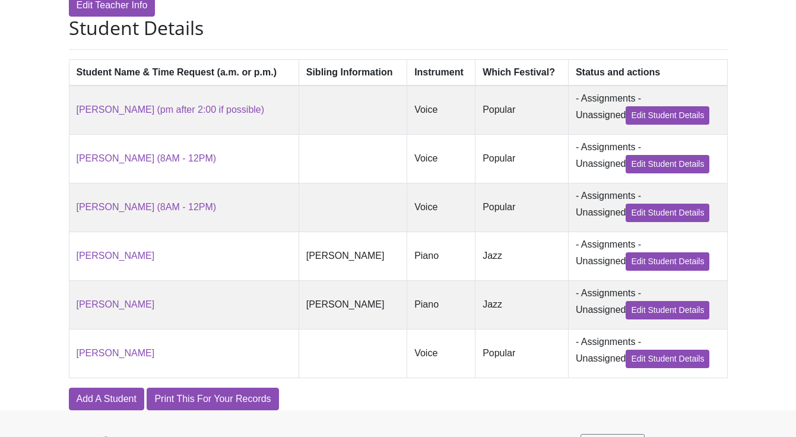
scroll to position [309, 0]
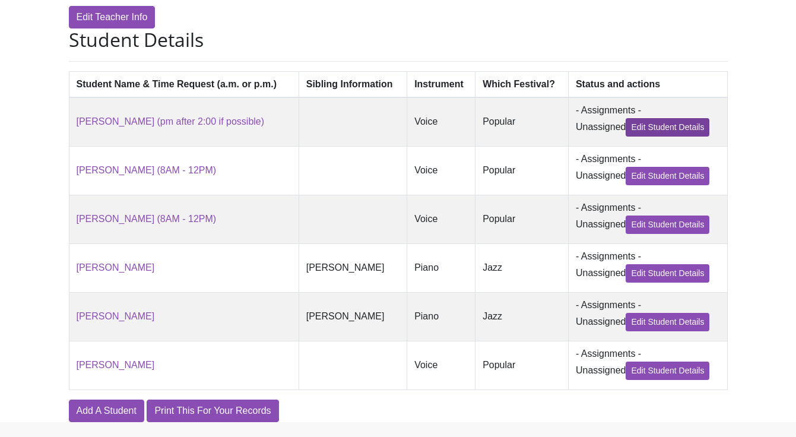
click at [666, 118] on link "Edit Student Details" at bounding box center [667, 127] width 84 height 18
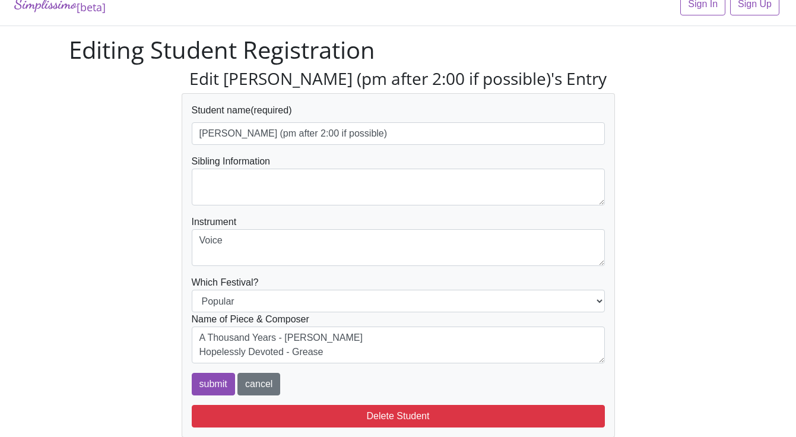
scroll to position [19, 0]
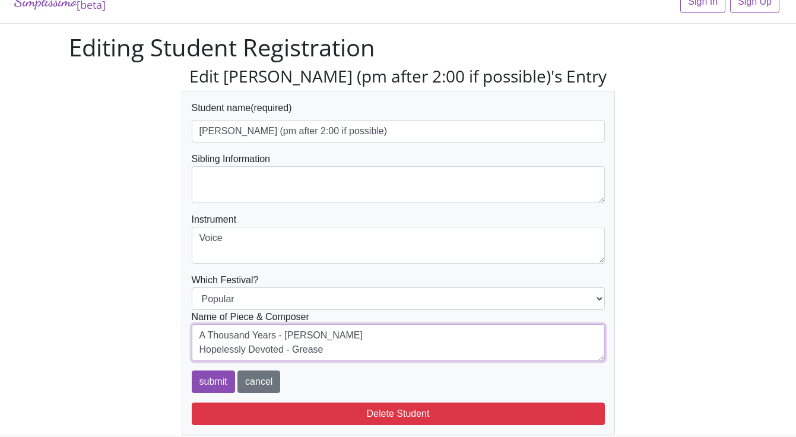
click at [336, 350] on textarea "A Thousand Years - Christina Perri Hopelessly Devoted - Grease" at bounding box center [398, 342] width 413 height 37
click at [368, 353] on textarea "A Thousand Years - Christina Perri Hopelessly Devoted - Grease" at bounding box center [398, 342] width 413 height 37
click at [702, 395] on div "Edit Ananya Makieni (pm after 2:00 if possible)'s Entry Student name (required)…" at bounding box center [398, 250] width 676 height 369
click at [516, 345] on textarea "A Thousand Years - Christina Perri Hopelessly Devoted - Grease" at bounding box center [398, 342] width 413 height 37
drag, startPoint x: 361, startPoint y: 348, endPoint x: 132, endPoint y: 352, distance: 229.6
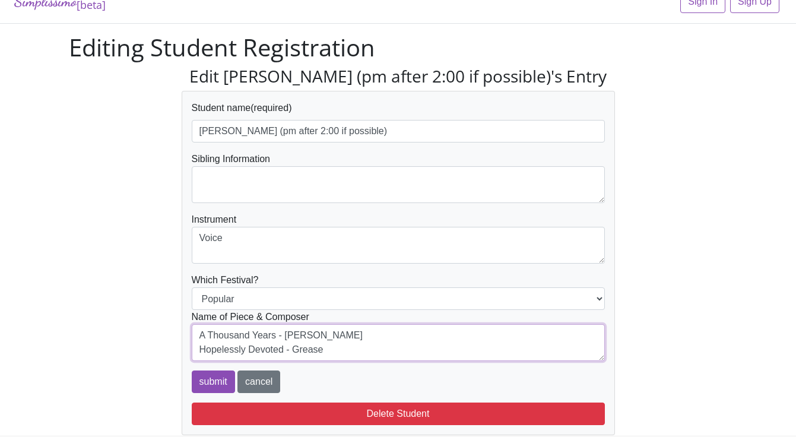
click at [132, 352] on div "Edit Ananya Makieni (pm after 2:00 if possible)'s Entry Student name (required)…" at bounding box center [398, 250] width 676 height 369
type textarea "A Thousand Years - Christina Perri"
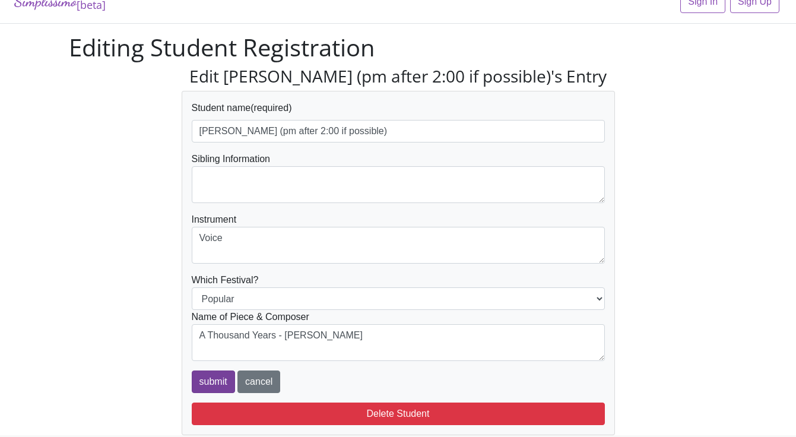
click at [217, 379] on input "submit" at bounding box center [213, 381] width 43 height 23
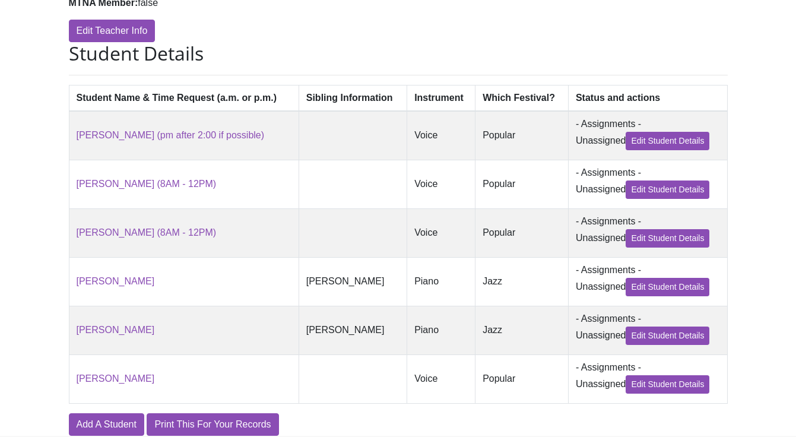
scroll to position [297, 0]
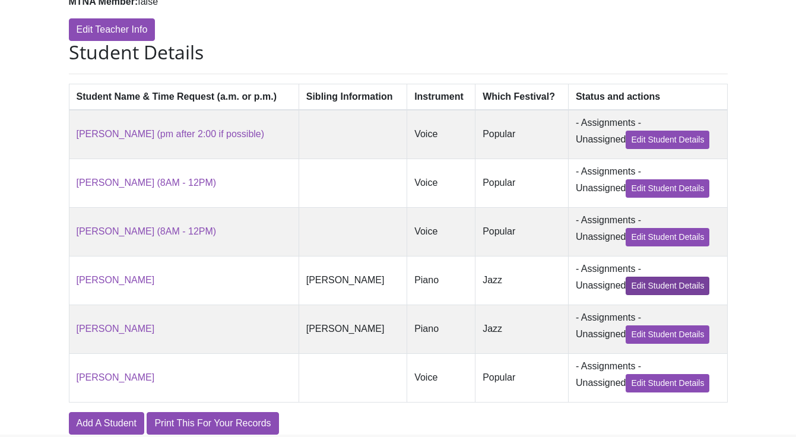
click at [662, 276] on link "Edit Student Details" at bounding box center [667, 285] width 84 height 18
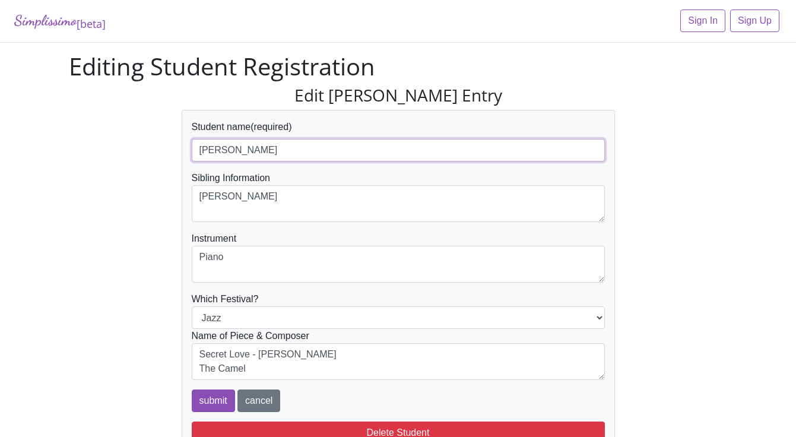
click at [349, 153] on input "[PERSON_NAME]" at bounding box center [398, 150] width 413 height 23
type input "[PERSON_NAME] (12PM - 5PM)"
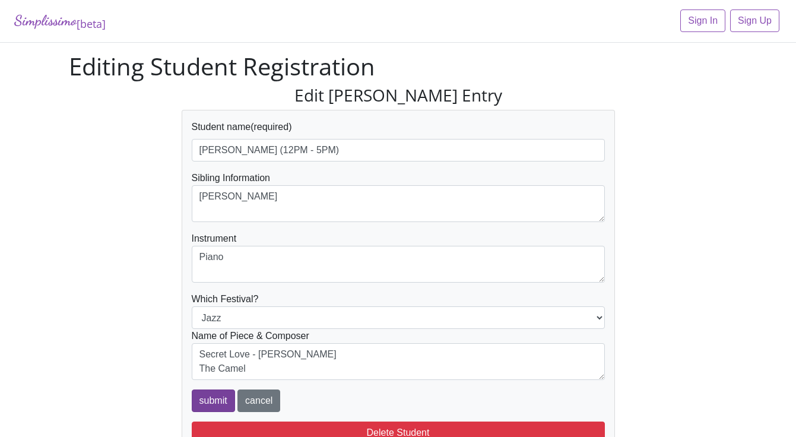
click at [226, 401] on input "submit" at bounding box center [213, 400] width 43 height 23
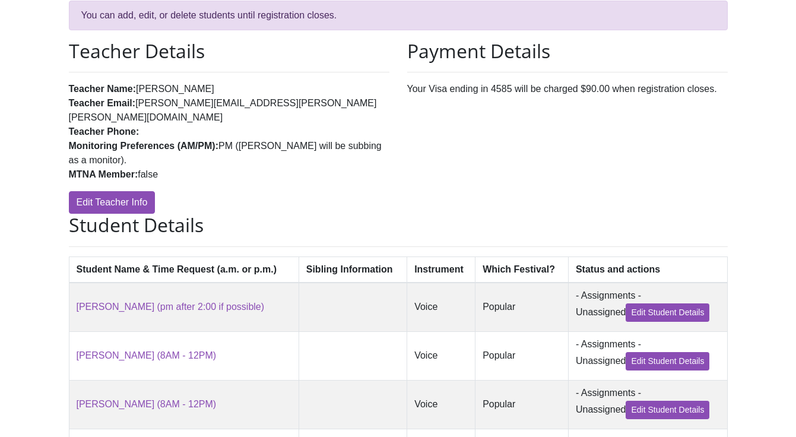
scroll to position [317, 0]
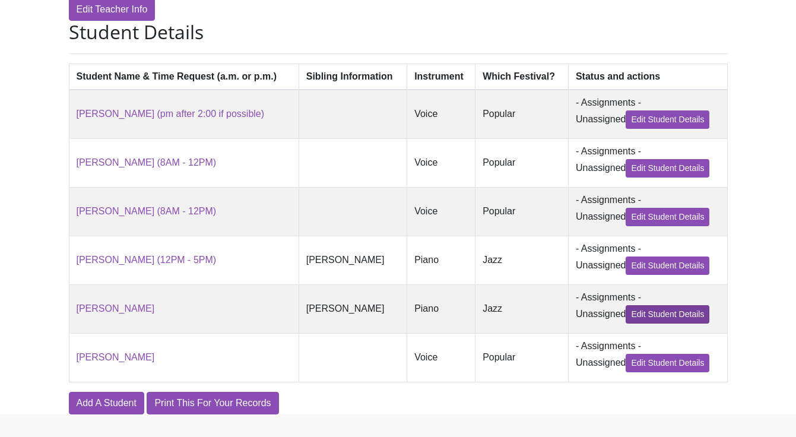
click at [679, 305] on link "Edit Student Details" at bounding box center [667, 314] width 84 height 18
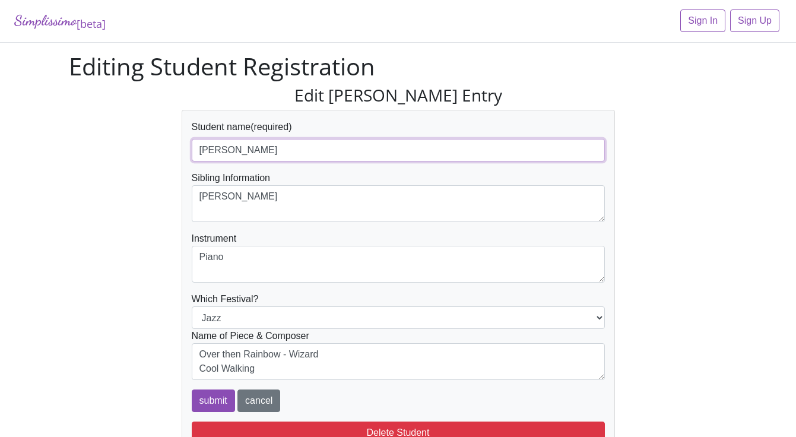
click at [342, 147] on input "[PERSON_NAME]" at bounding box center [398, 150] width 413 height 23
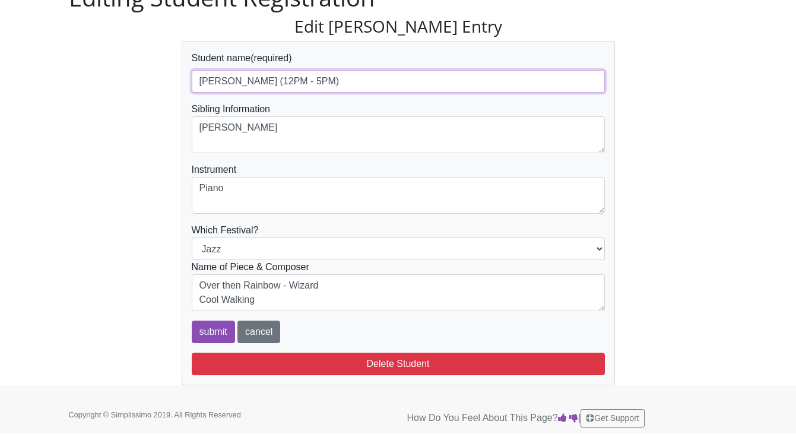
scroll to position [68, 0]
type input "[PERSON_NAME] (12PM - 5PM)"
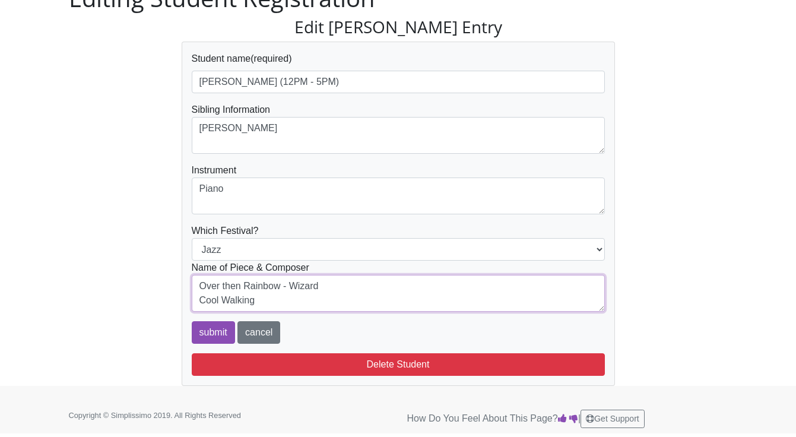
drag, startPoint x: 265, startPoint y: 303, endPoint x: 170, endPoint y: 303, distance: 95.5
click at [170, 303] on div "Edit [PERSON_NAME] Entry Student name (required) [PERSON_NAME] (12PM - 5PM) Sib…" at bounding box center [398, 201] width 676 height 369
type textarea "Over then Rainbow - Wizard"
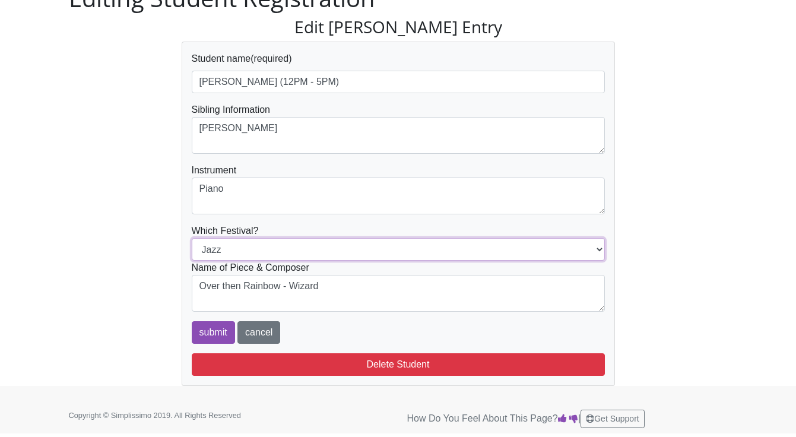
select select "Popular"
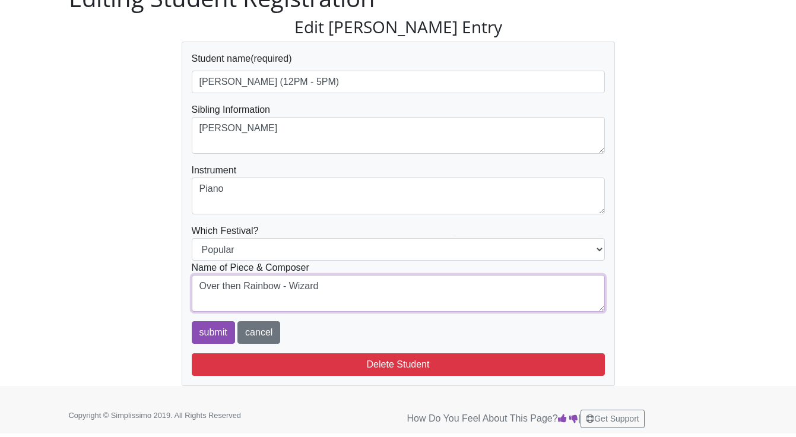
click at [319, 298] on textarea "Over then Rainbow - Wizard Cool Walking" at bounding box center [398, 293] width 413 height 37
click at [335, 282] on textarea "Over then Rainbow - Wizard Cool Walking" at bounding box center [398, 293] width 413 height 37
type textarea "Over then Rainbow - [PERSON_NAME]"
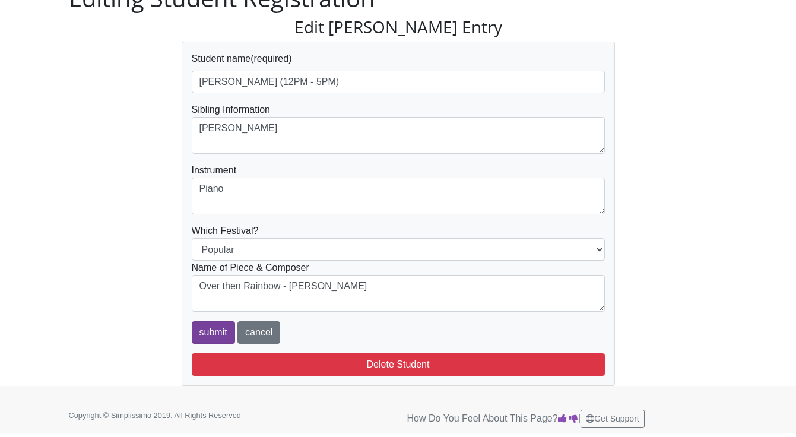
click at [214, 335] on input "submit" at bounding box center [213, 332] width 43 height 23
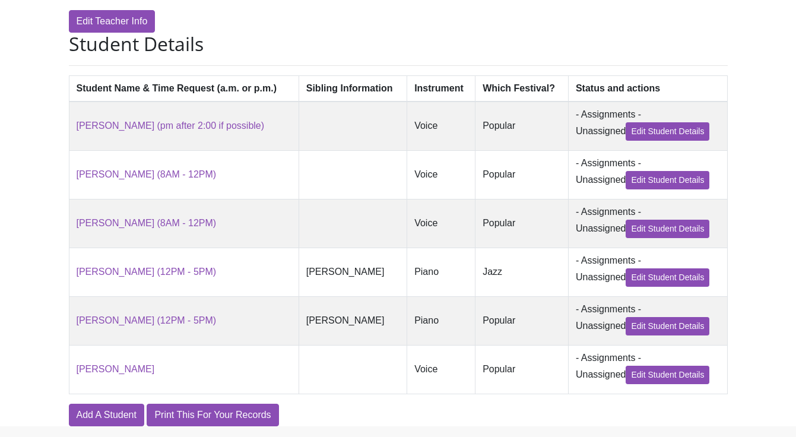
scroll to position [306, 0]
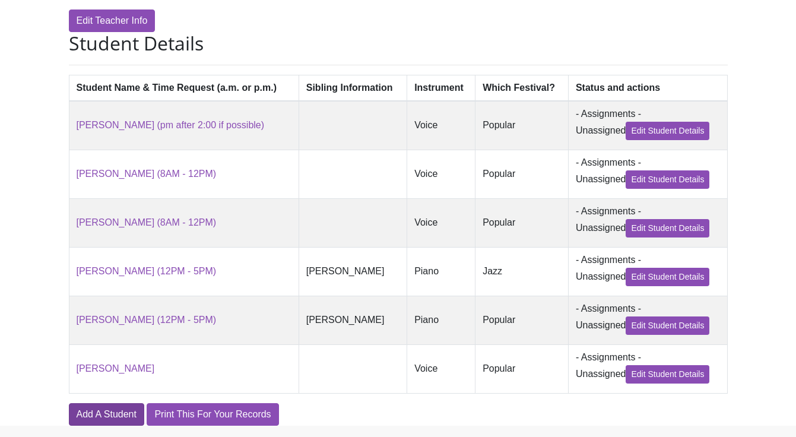
click at [117, 403] on link "Add A Student" at bounding box center [106, 414] width 75 height 23
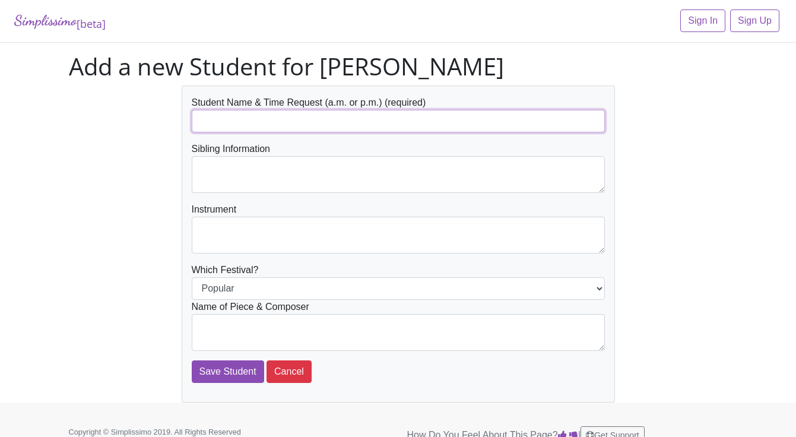
click at [320, 122] on input "text" at bounding box center [398, 121] width 413 height 23
type input "[PERSON_NAME]"
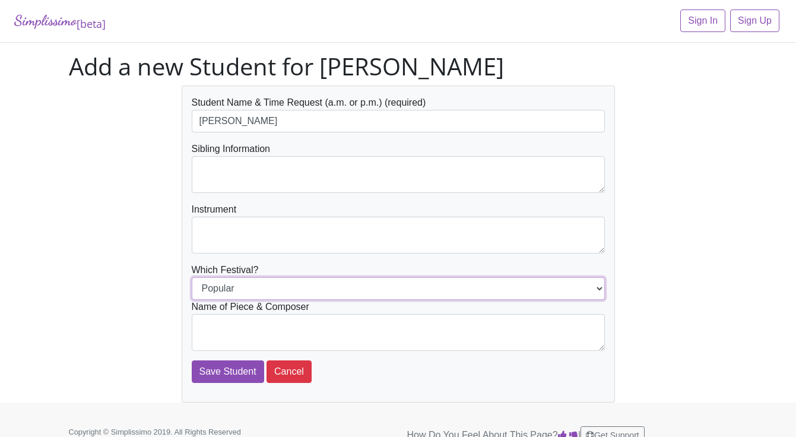
select select "Jazz"
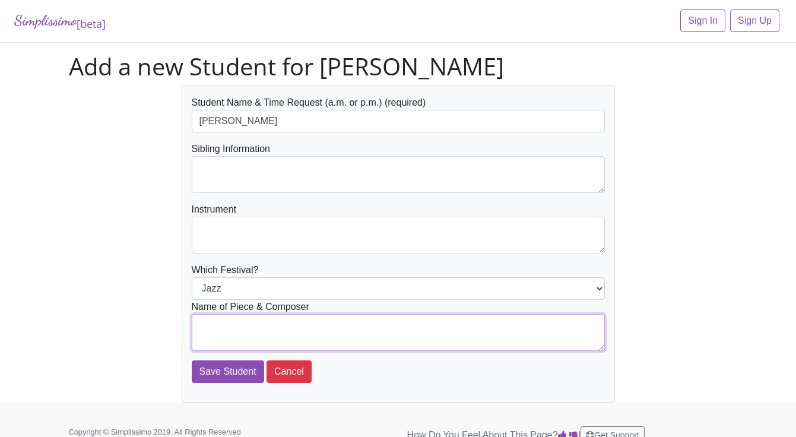
click at [352, 336] on textarea at bounding box center [398, 332] width 413 height 37
type textarea "Cool Walking"
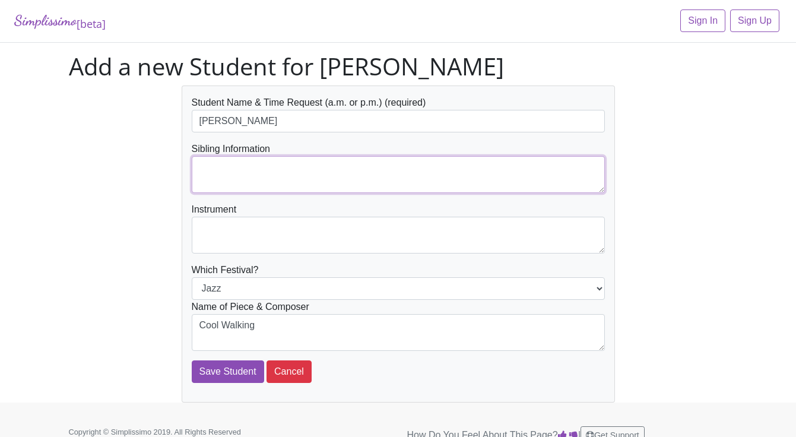
click at [332, 180] on textarea at bounding box center [398, 174] width 413 height 37
type textarea "[PERSON_NAME]"
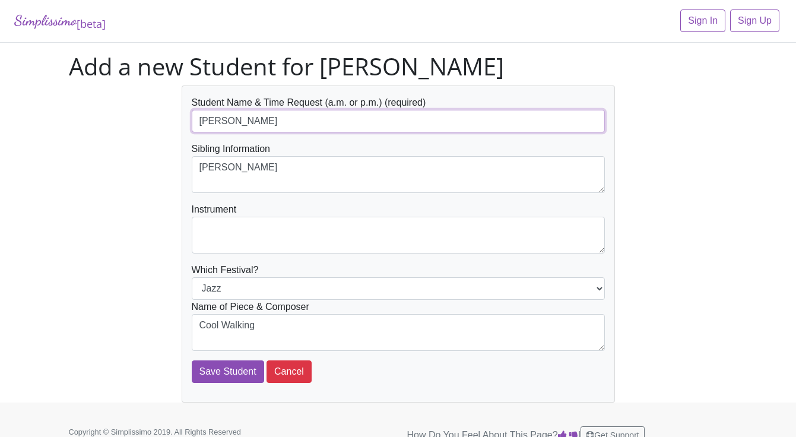
click at [336, 120] on input "[PERSON_NAME]" at bounding box center [398, 121] width 413 height 23
type input "[PERSON_NAME] (PM)"
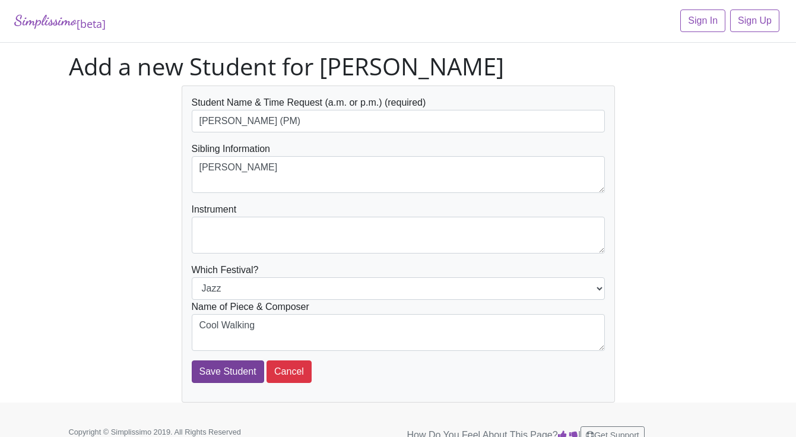
click at [220, 371] on input "Save Student" at bounding box center [228, 371] width 72 height 23
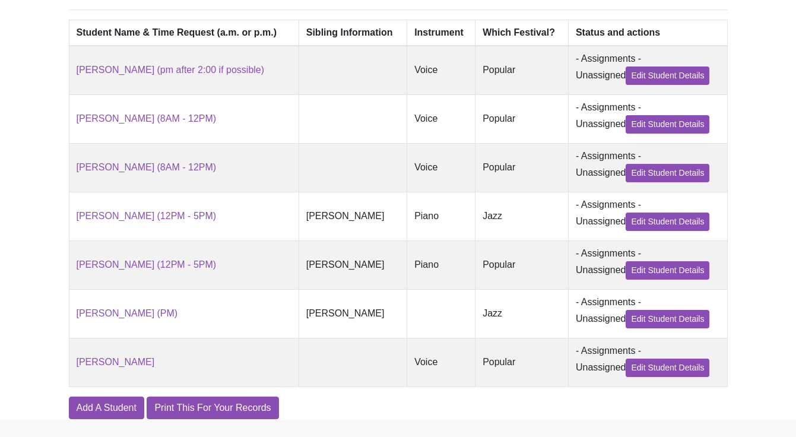
scroll to position [379, 0]
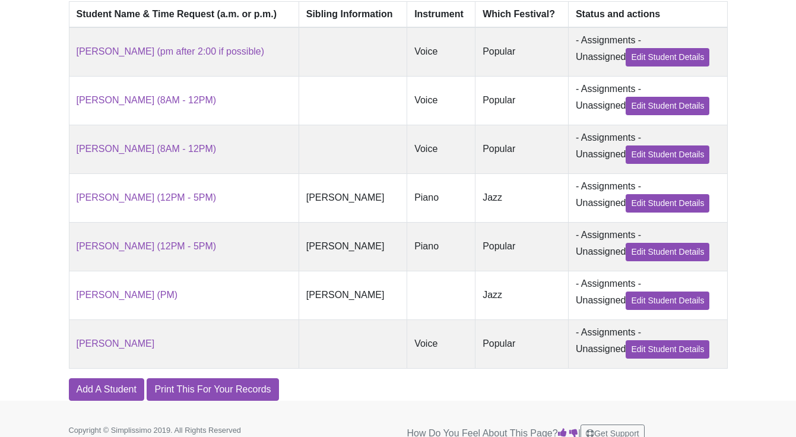
click at [394, 234] on td "[PERSON_NAME]" at bounding box center [352, 246] width 108 height 49
click at [680, 243] on link "Edit Student Details" at bounding box center [667, 252] width 84 height 18
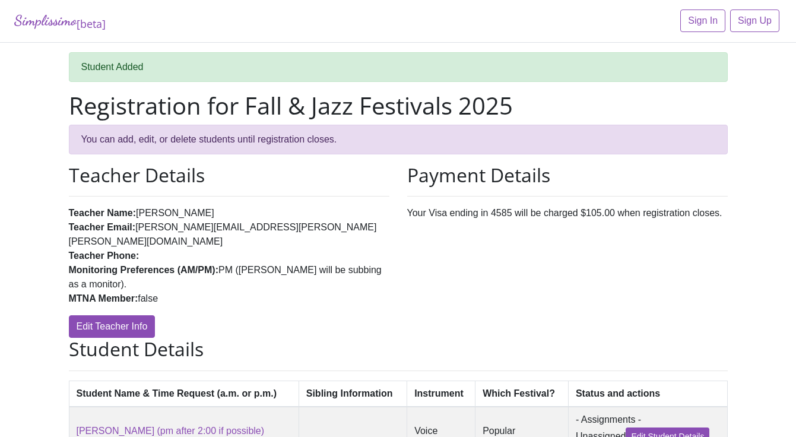
scroll to position [379, 0]
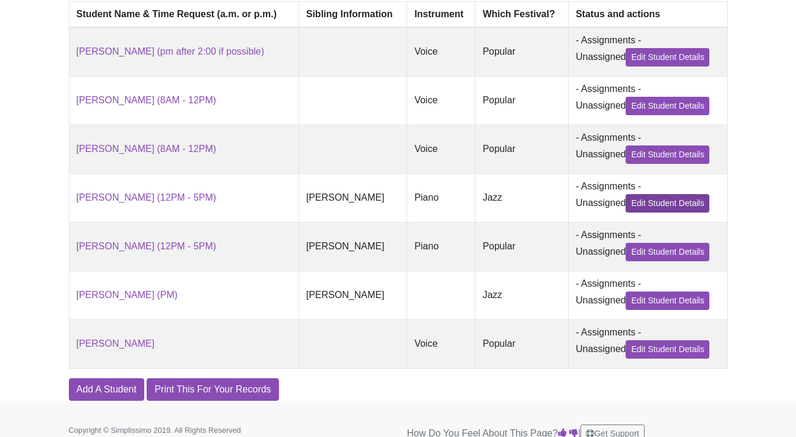
click at [694, 194] on link "Edit Student Details" at bounding box center [667, 203] width 84 height 18
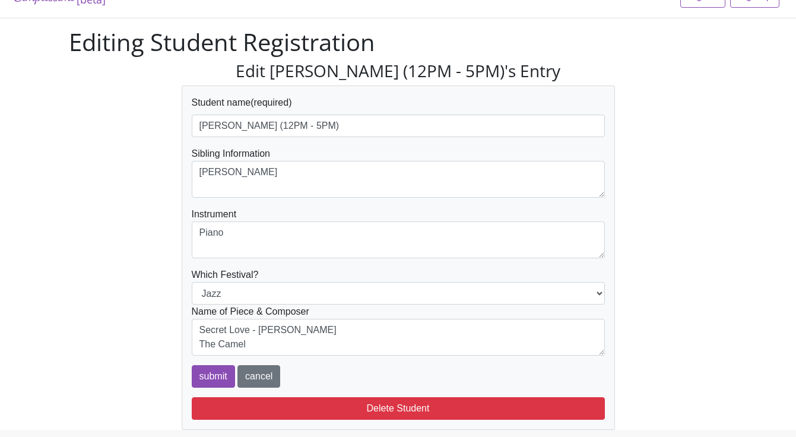
scroll to position [26, 0]
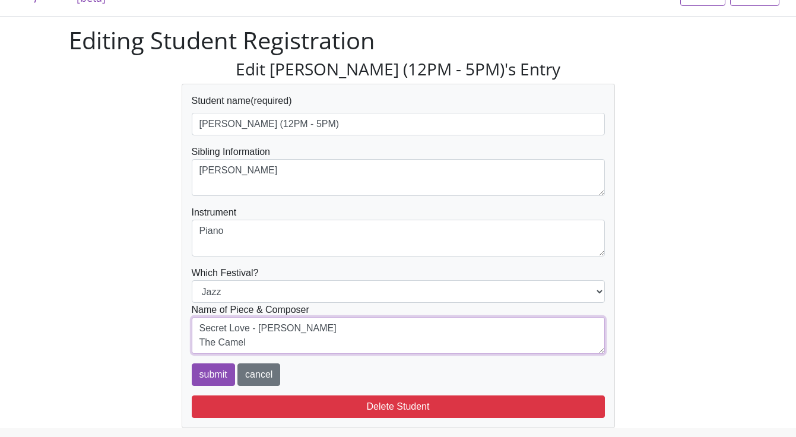
drag, startPoint x: 255, startPoint y: 342, endPoint x: 187, endPoint y: 342, distance: 67.0
click at [187, 342] on div "Student name (required) [PERSON_NAME] (12PM - 5PM) Sibling Information [PERSON_…" at bounding box center [398, 256] width 433 height 344
type textarea "Secret Love - [PERSON_NAME]"
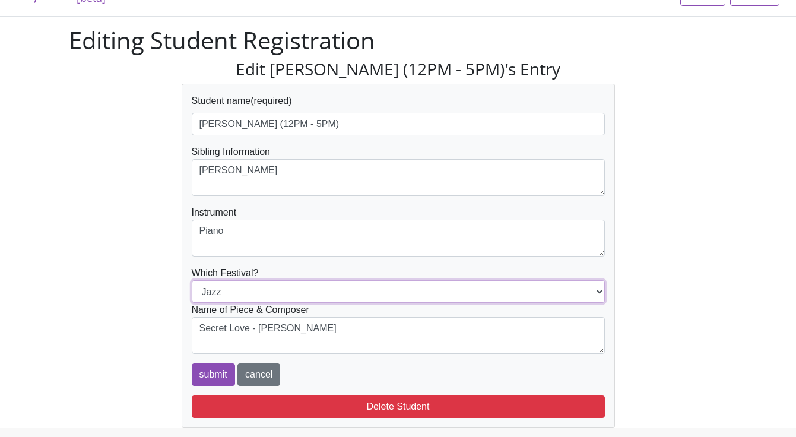
select select "Popular"
click at [205, 375] on input "submit" at bounding box center [213, 374] width 43 height 23
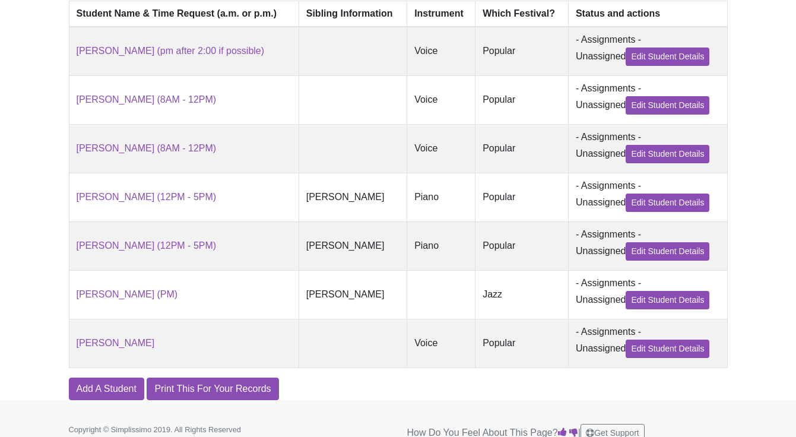
scroll to position [379, 0]
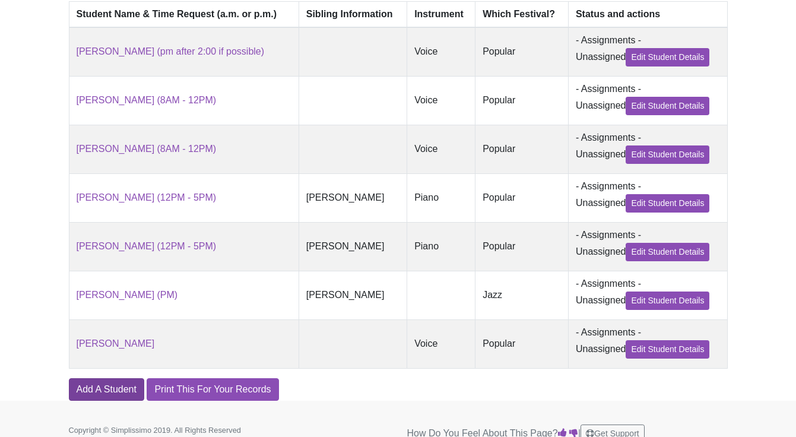
click at [119, 378] on link "Add A Student" at bounding box center [106, 389] width 75 height 23
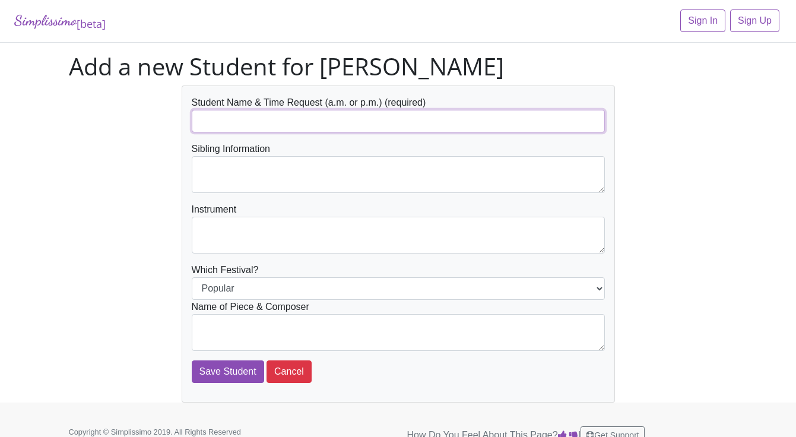
click at [333, 126] on input "text" at bounding box center [398, 121] width 413 height 23
type input "[PERSON_NAME]"
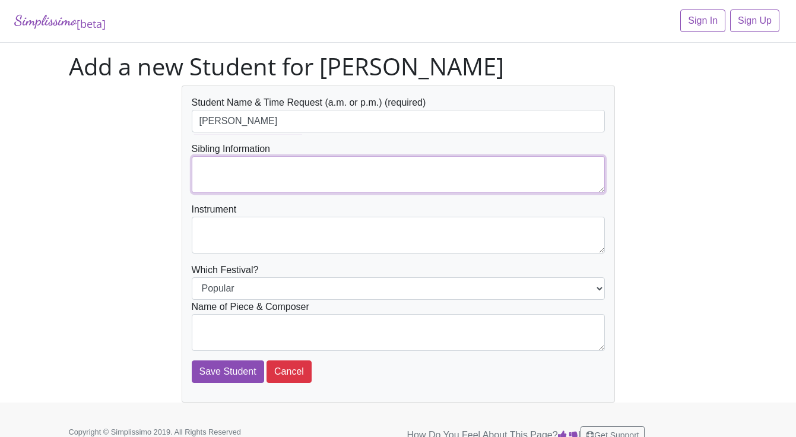
click at [283, 168] on textarea at bounding box center [398, 174] width 413 height 37
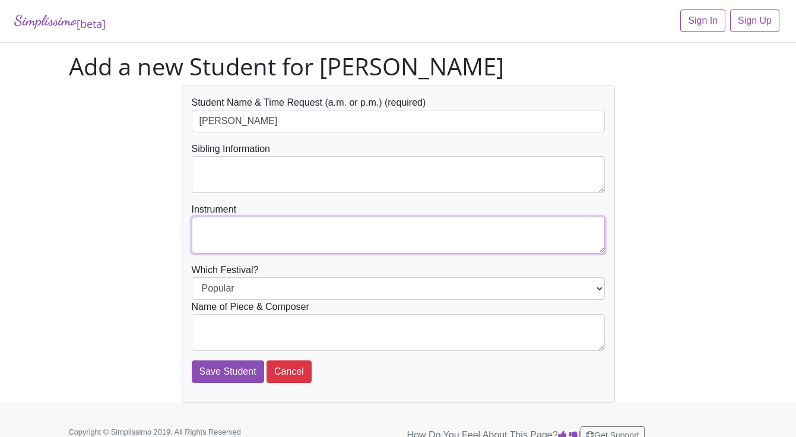
click at [304, 237] on textarea at bounding box center [398, 235] width 413 height 37
type textarea "Piano"
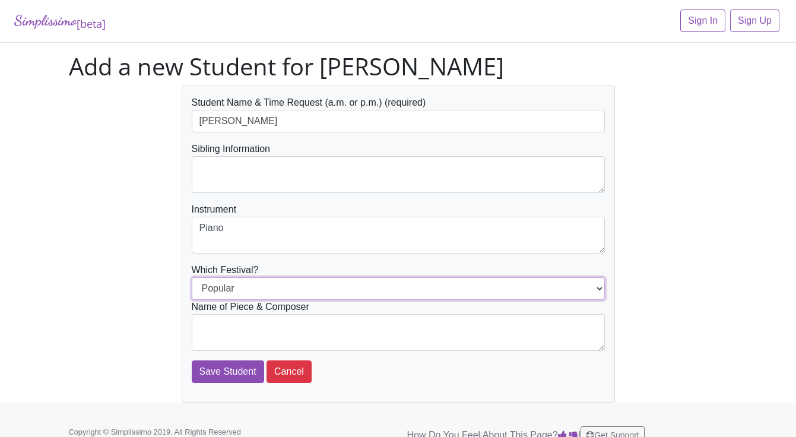
select select "Jazz"
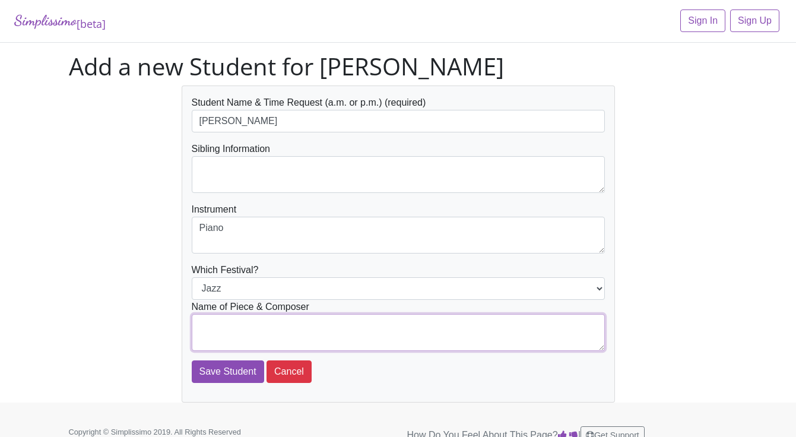
click at [351, 342] on textarea at bounding box center [398, 332] width 413 height 37
type textarea "The Camel"
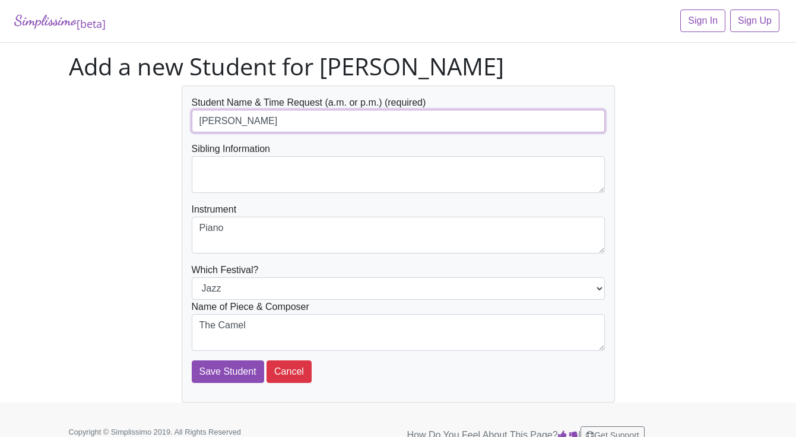
click at [330, 131] on input "[PERSON_NAME]" at bounding box center [398, 121] width 413 height 23
type input "[PERSON_NAME] (PM)"
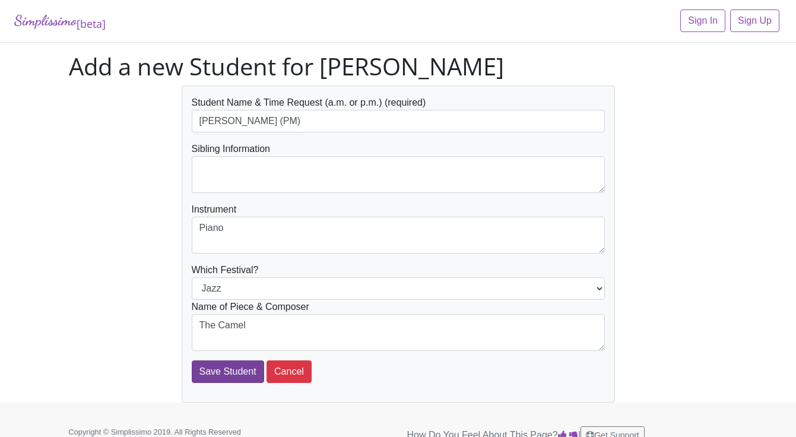
click at [224, 371] on input "Save Student" at bounding box center [228, 371] width 72 height 23
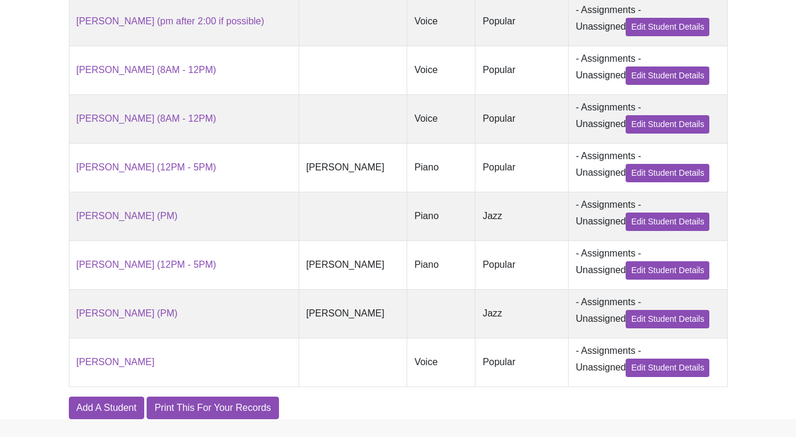
scroll to position [409, 0]
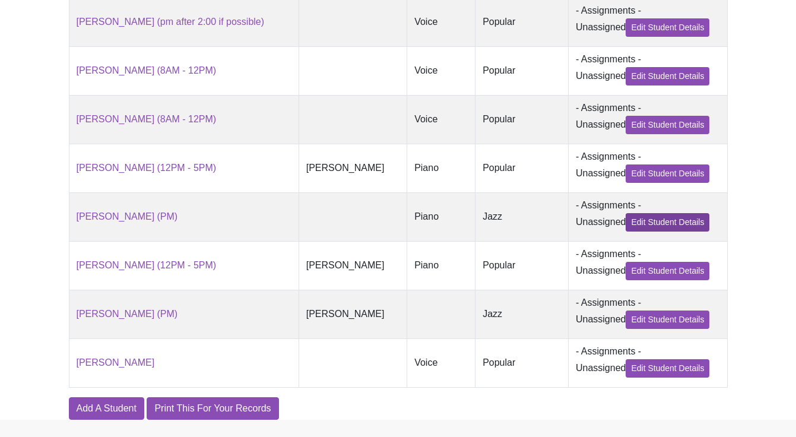
click at [653, 213] on link "Edit Student Details" at bounding box center [667, 222] width 84 height 18
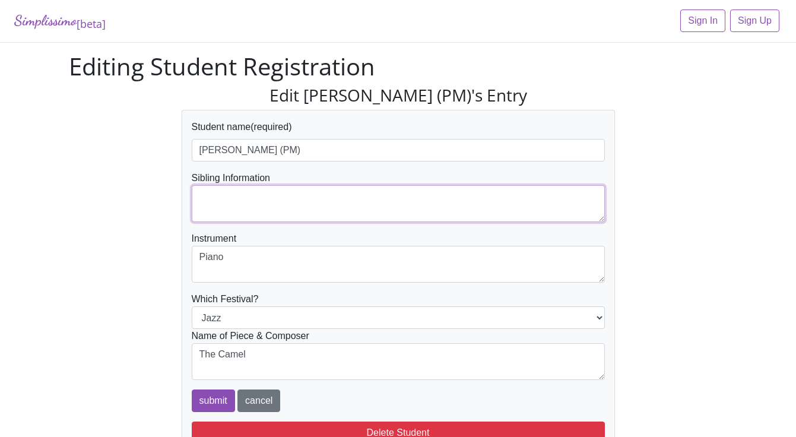
click at [360, 212] on textarea at bounding box center [398, 203] width 413 height 37
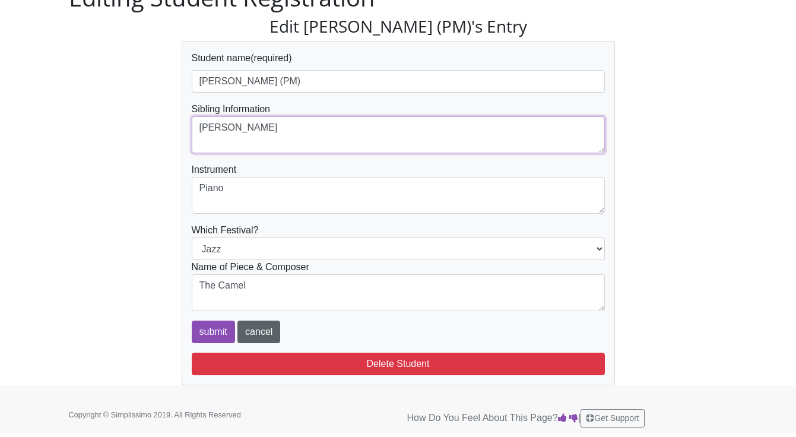
scroll to position [68, 0]
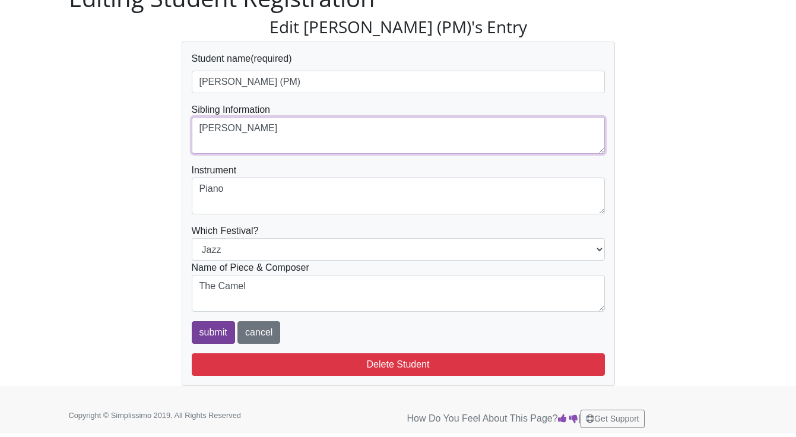
type textarea "[PERSON_NAME]"
click at [215, 329] on input "submit" at bounding box center [213, 332] width 43 height 23
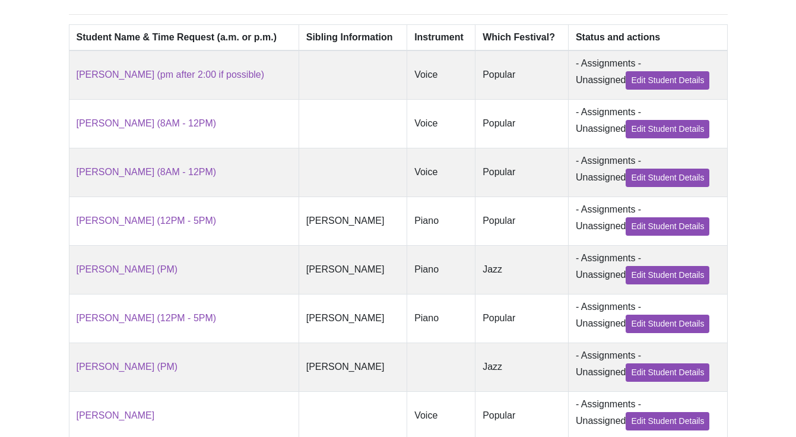
scroll to position [354, 0]
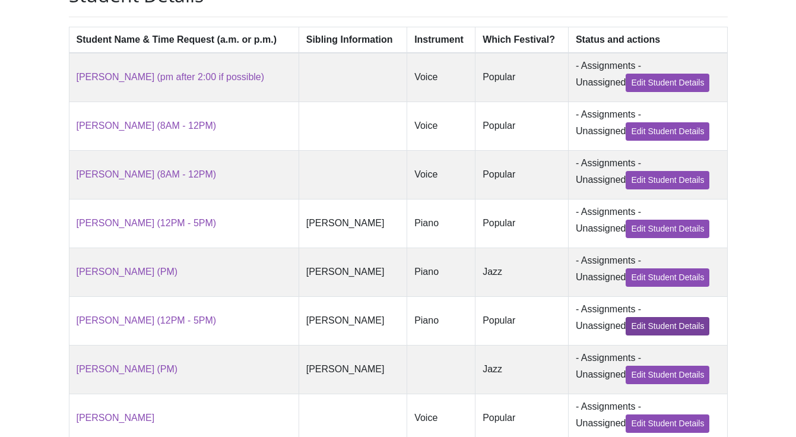
click at [682, 317] on link "Edit Student Details" at bounding box center [667, 326] width 84 height 18
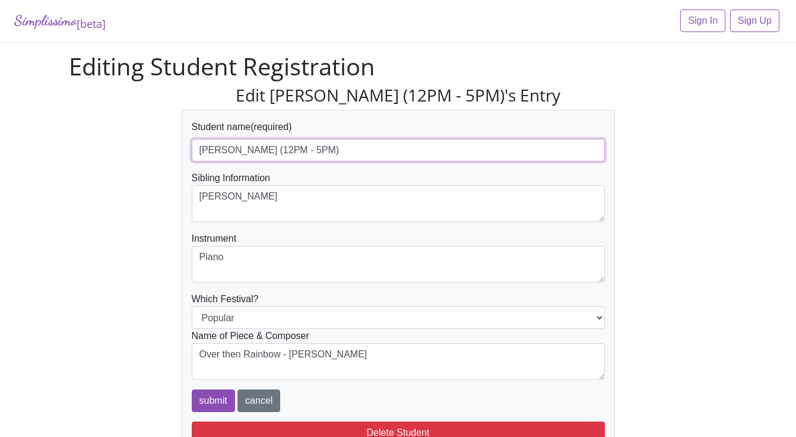
click at [312, 148] on input "[PERSON_NAME] (12PM - 5PM)" at bounding box center [398, 150] width 413 height 23
type input "[PERSON_NAME] (PM)"
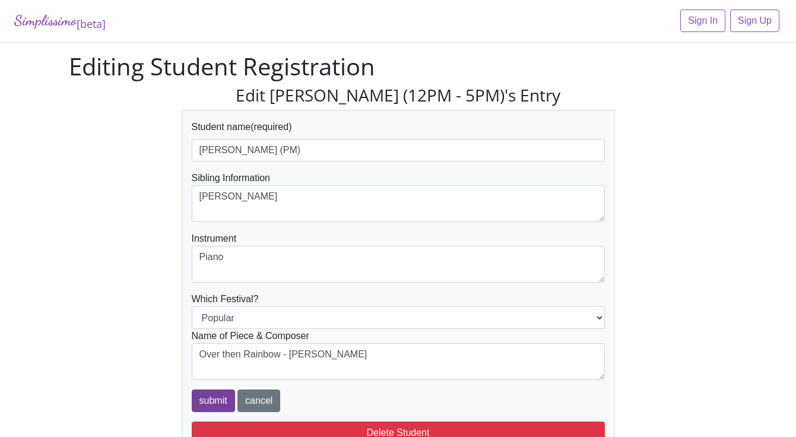
click at [230, 398] on input "submit" at bounding box center [213, 400] width 43 height 23
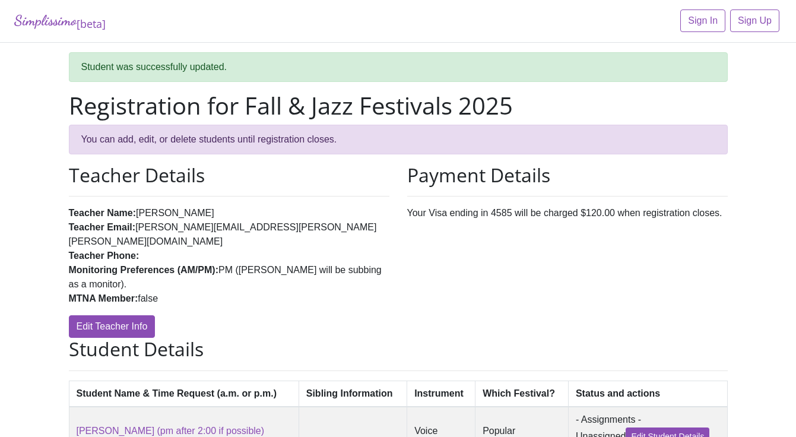
scroll to position [395, 0]
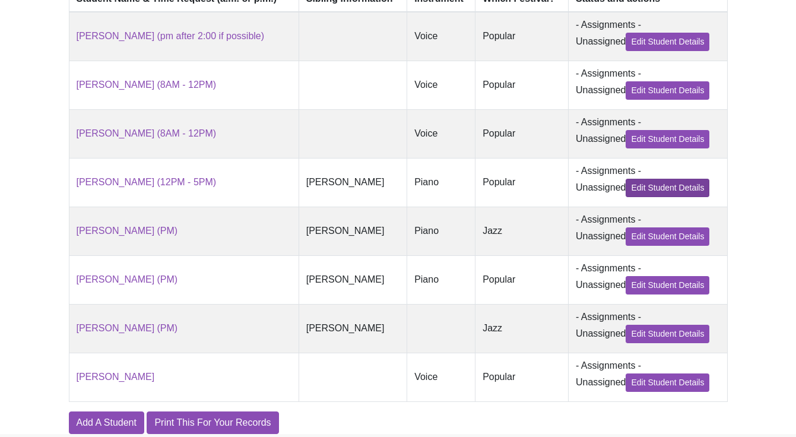
click at [670, 179] on link "Edit Student Details" at bounding box center [667, 188] width 84 height 18
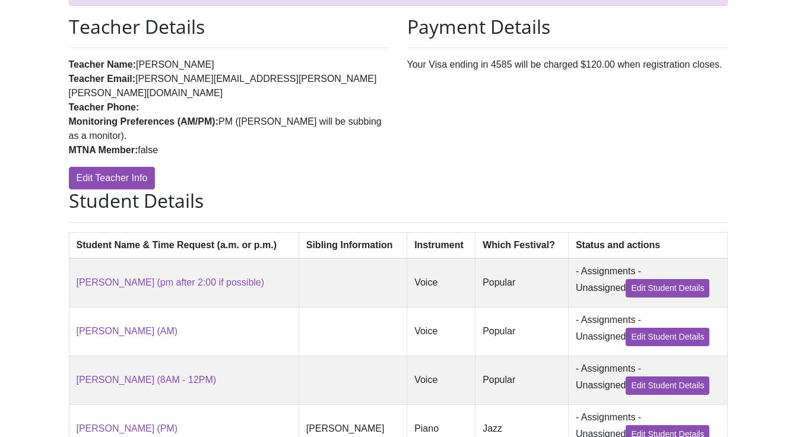
scroll to position [368, 0]
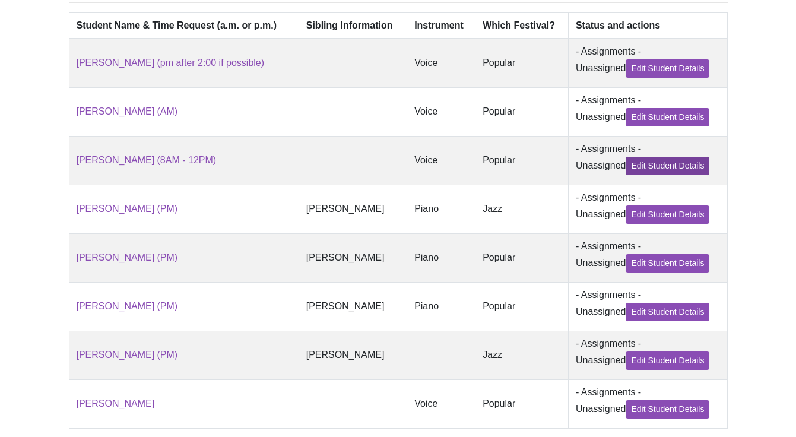
click at [692, 159] on link "Edit Student Details" at bounding box center [667, 166] width 84 height 18
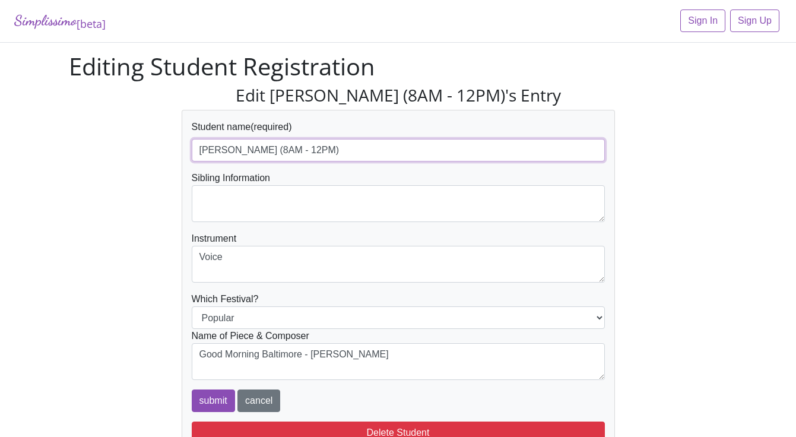
drag, startPoint x: 294, startPoint y: 151, endPoint x: 252, endPoint y: 151, distance: 42.1
click at [252, 151] on input "[PERSON_NAME] (8AM - 12PM)" at bounding box center [398, 150] width 413 height 23
type input "[PERSON_NAME] (AM)"
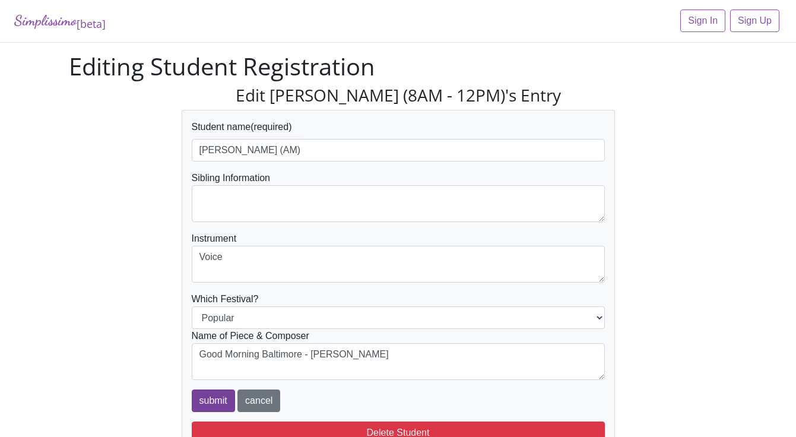
click at [222, 402] on input "submit" at bounding box center [213, 400] width 43 height 23
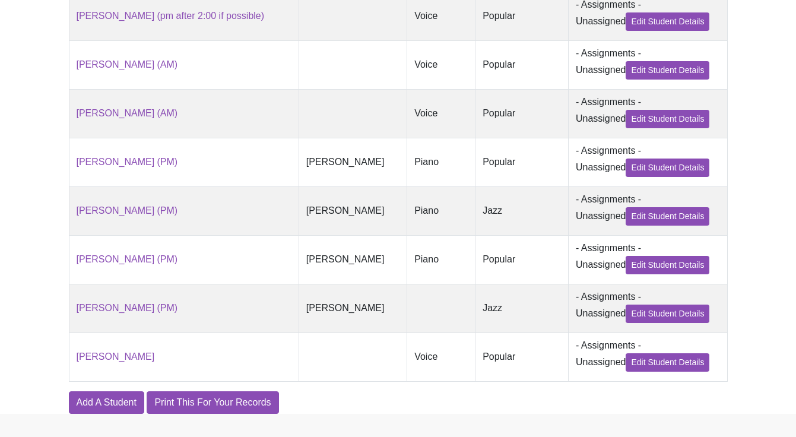
scroll to position [424, 0]
